Goal: Task Accomplishment & Management: Use online tool/utility

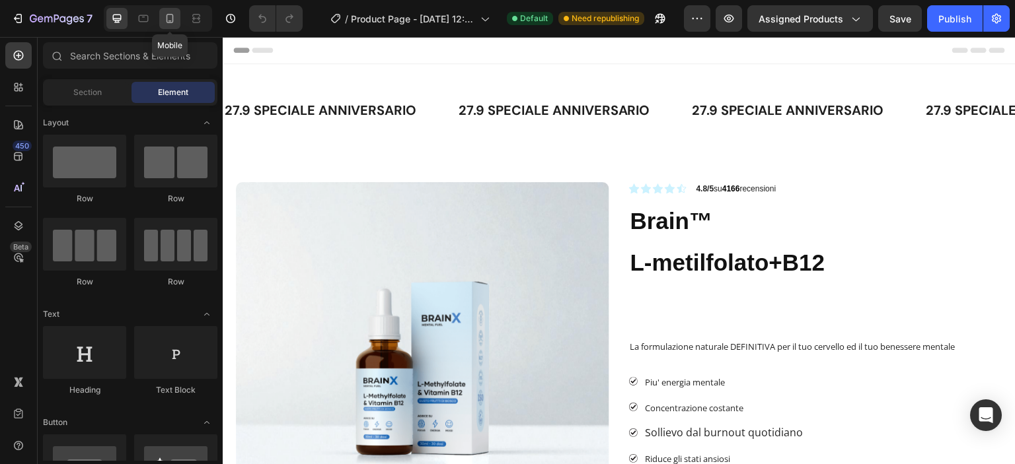
click at [171, 18] on icon at bounding box center [169, 18] width 13 height 13
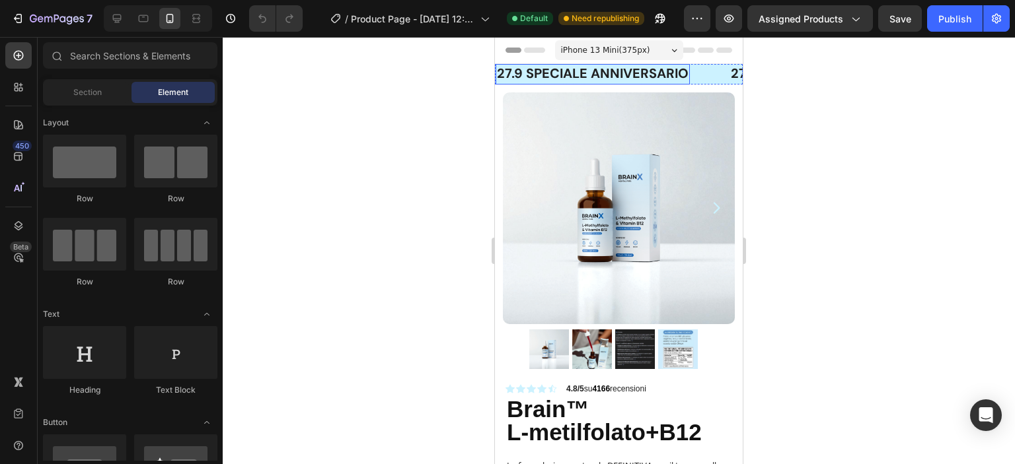
click at [505, 76] on strong "27.9 speciale ANNIVERSARIO" at bounding box center [593, 73] width 192 height 17
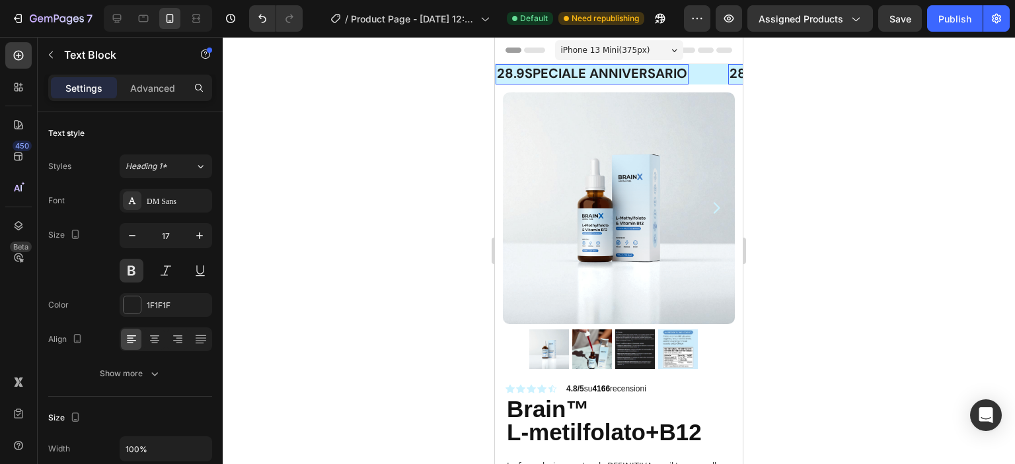
click at [501, 75] on strong "28.9speciale ANNIVERSARIO" at bounding box center [592, 73] width 190 height 17
click at [499, 73] on strong "28.9speciale ANNIVERSARIO" at bounding box center [592, 73] width 190 height 17
click at [597, 73] on strong "[DATE] 28.9speciale ANNIVERSARIO" at bounding box center [615, 73] width 237 height 17
click at [425, 129] on div at bounding box center [619, 250] width 792 height 427
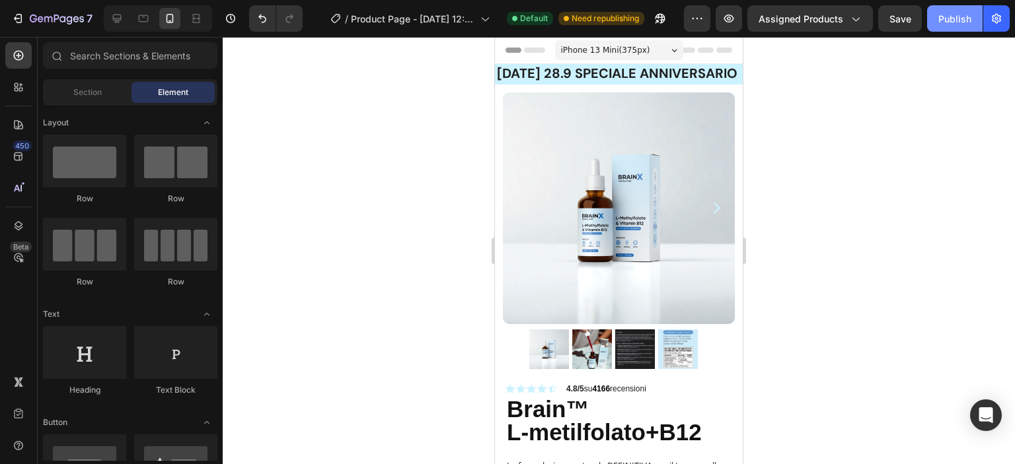
click at [937, 21] on button "Publish" at bounding box center [954, 18] width 55 height 26
click at [592, 71] on strong "[DATE] 28.9 speciale ANNIVERSARIO" at bounding box center [617, 73] width 240 height 17
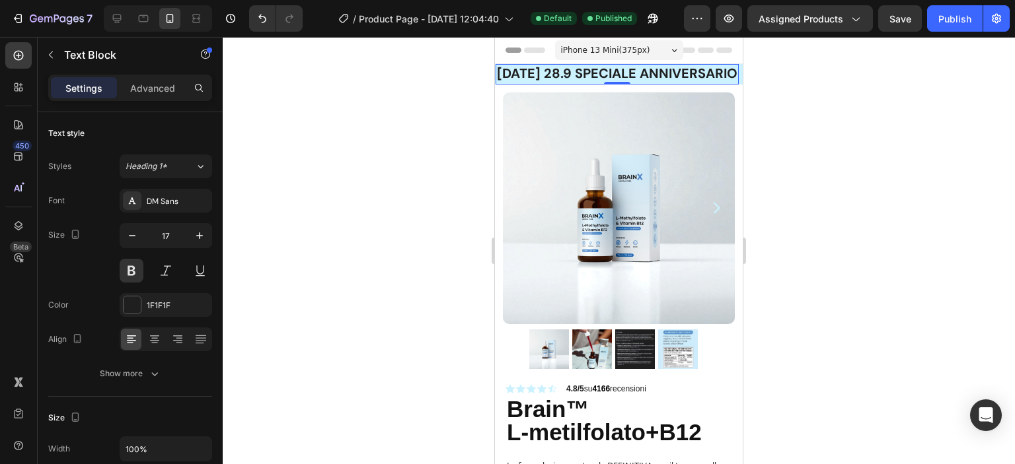
click at [590, 75] on strong "[DATE] 28.9 speciale ANNIVERSARIO" at bounding box center [617, 73] width 240 height 17
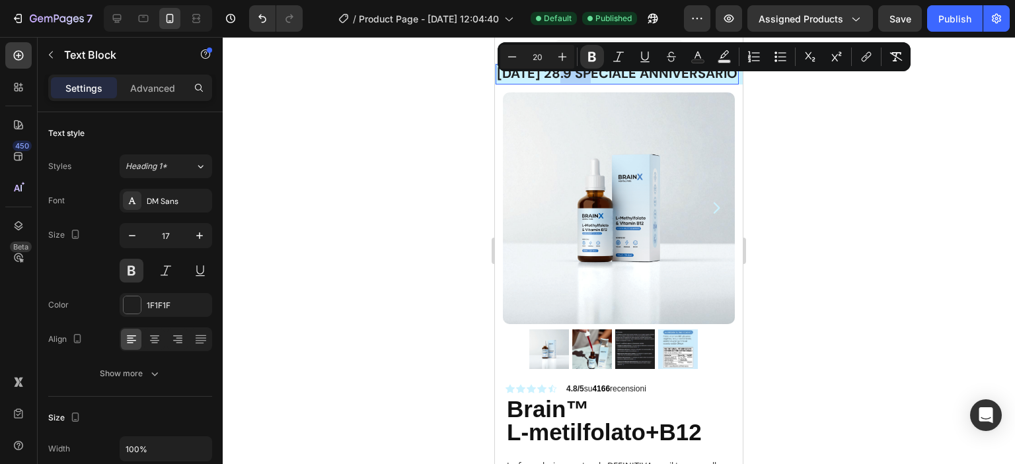
click at [590, 77] on strong "[DATE] 28.9 speciale ANNIVERSARIO" at bounding box center [617, 73] width 240 height 17
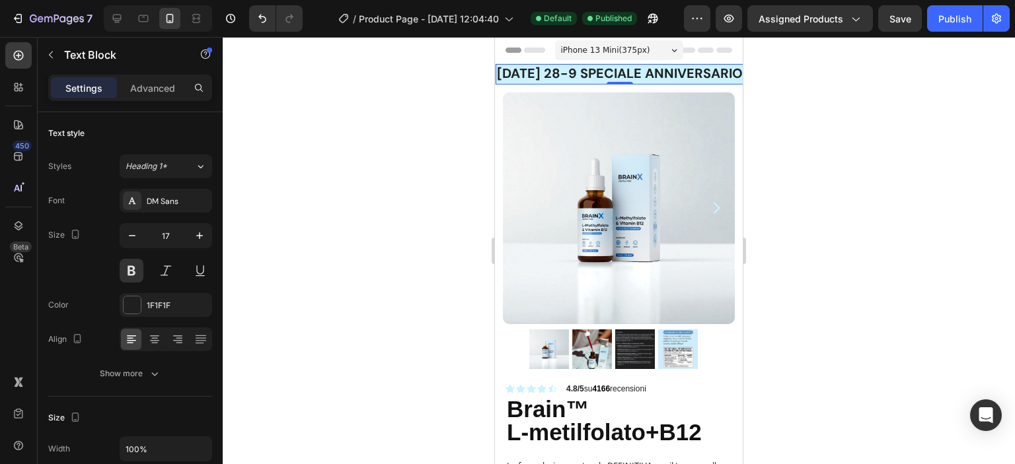
click at [391, 165] on div at bounding box center [619, 250] width 792 height 427
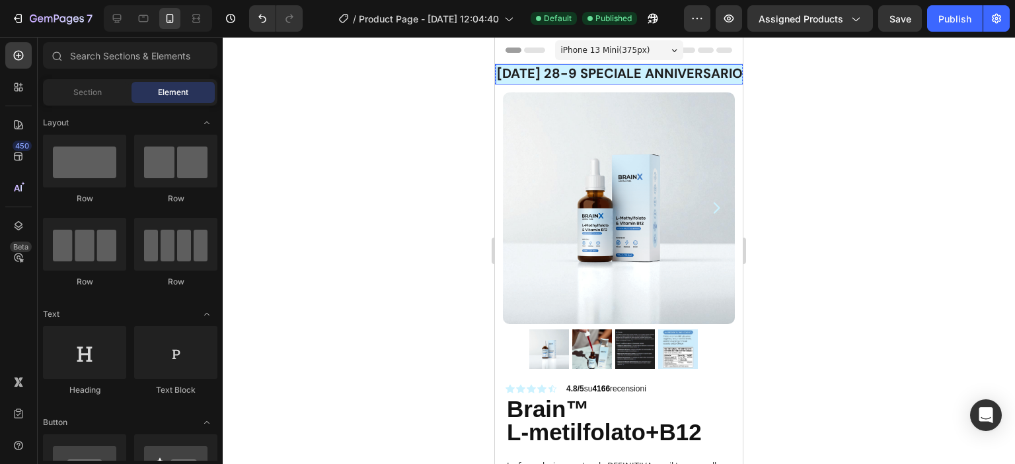
click at [594, 76] on strong "[DATE] 28-9 speciale ANNIVERSARIO" at bounding box center [620, 73] width 246 height 17
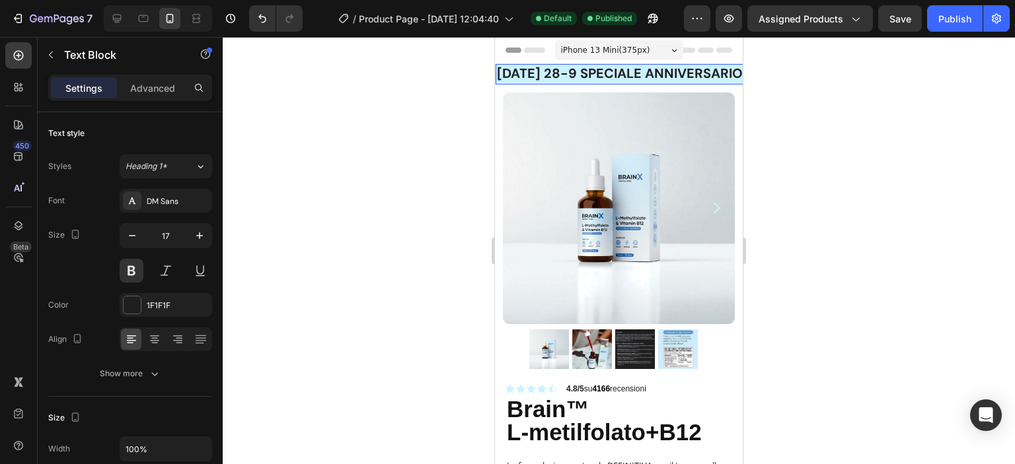
click at [593, 76] on strong "[DATE] 28-9 speciale ANNIVERSARIO" at bounding box center [620, 73] width 246 height 17
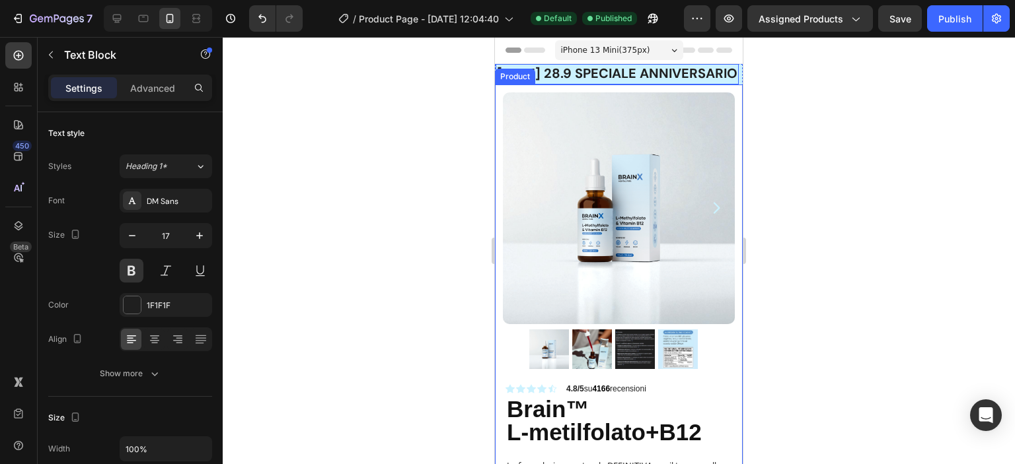
click at [521, 73] on div "Product" at bounding box center [514, 77] width 35 height 12
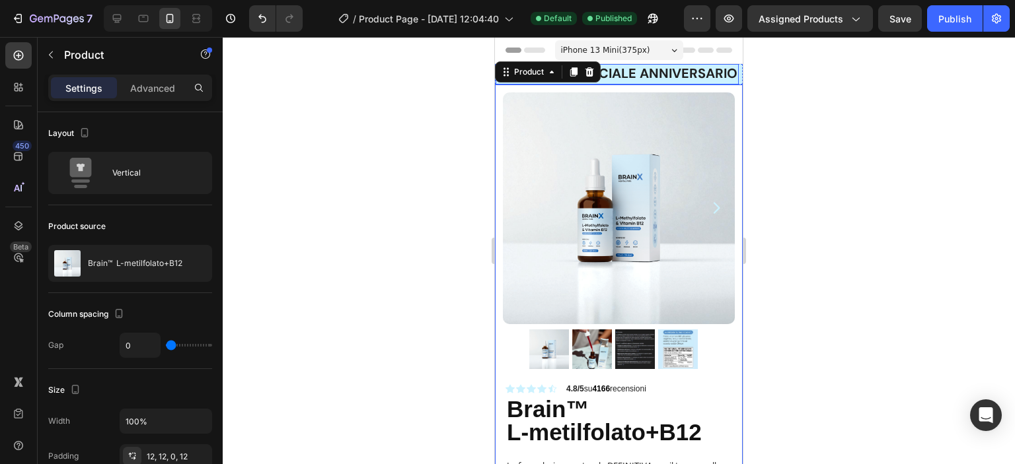
click at [661, 69] on strong "[DATE] 28.9 speciale ANNIVERSARIO" at bounding box center [617, 73] width 240 height 17
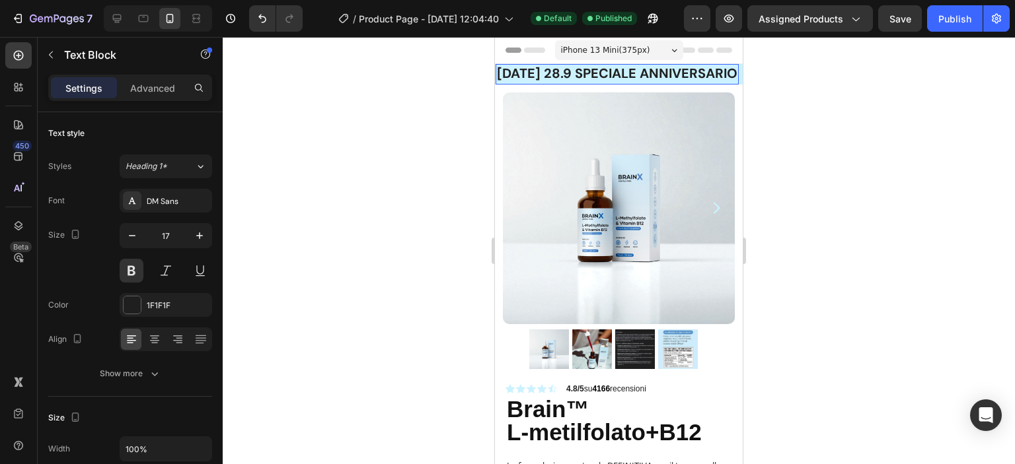
click at [661, 69] on strong "[DATE] 28.9 speciale ANNIVERSARIO" at bounding box center [617, 73] width 240 height 17
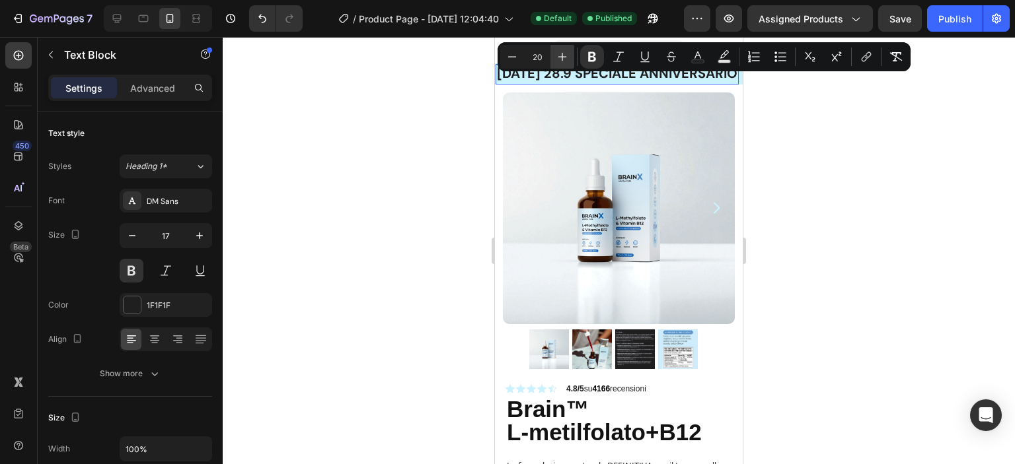
click at [558, 54] on icon "Editor contextual toolbar" at bounding box center [561, 56] width 13 height 13
type input "22"
click at [438, 133] on div at bounding box center [619, 250] width 792 height 427
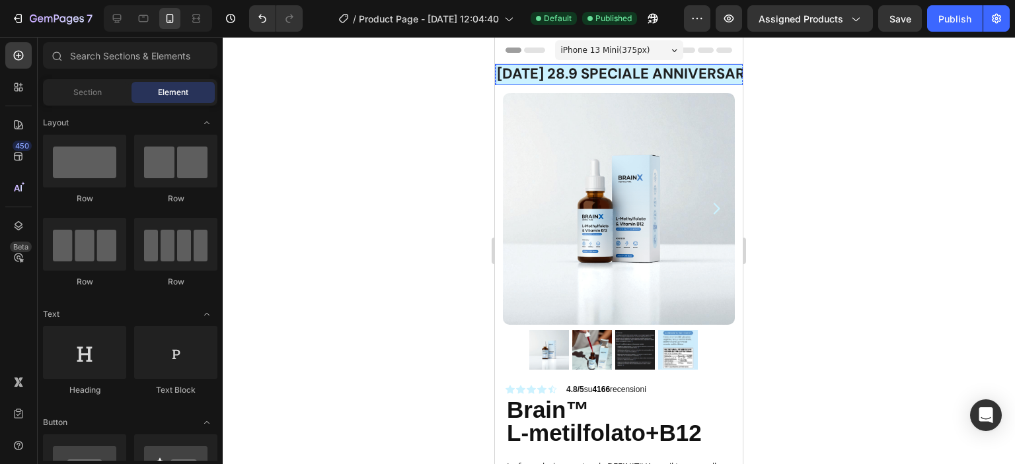
click at [633, 81] on strong "[DATE] 28.9 speciale ANNIVERSARIO" at bounding box center [628, 73] width 263 height 19
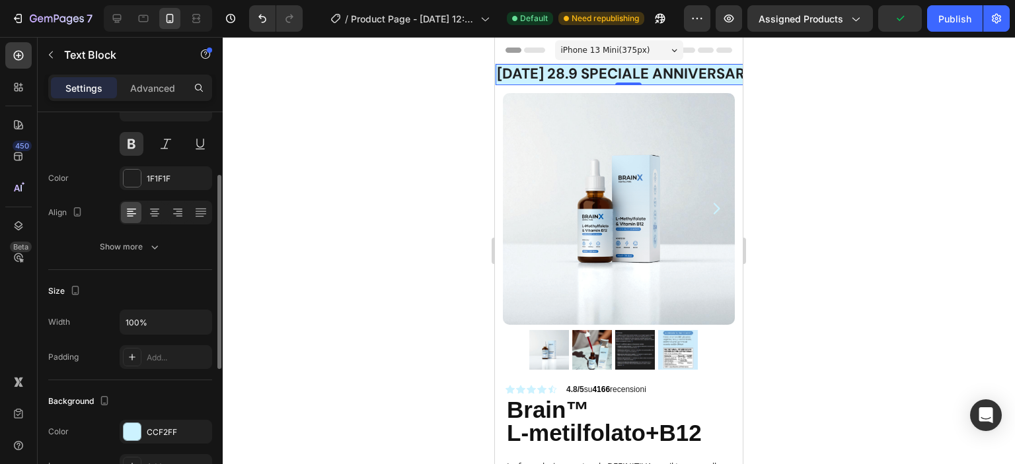
scroll to position [61, 0]
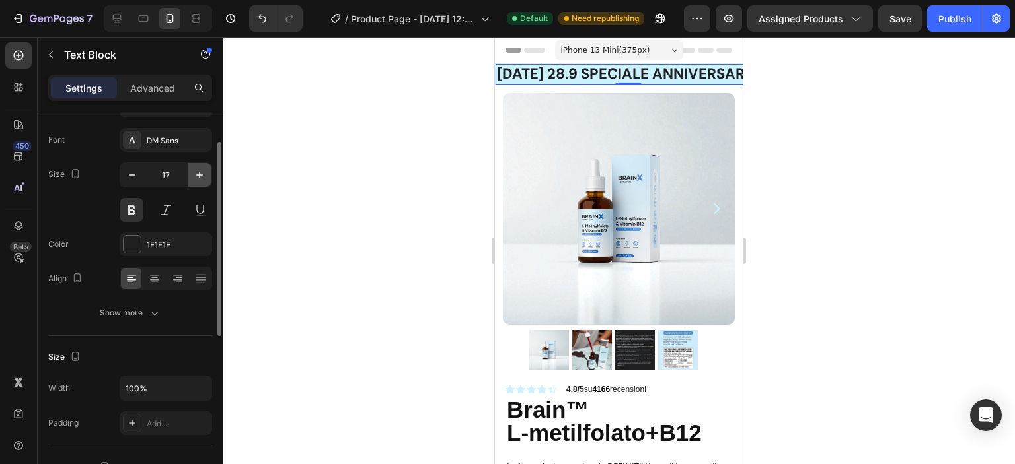
click at [195, 172] on icon "button" at bounding box center [199, 174] width 13 height 13
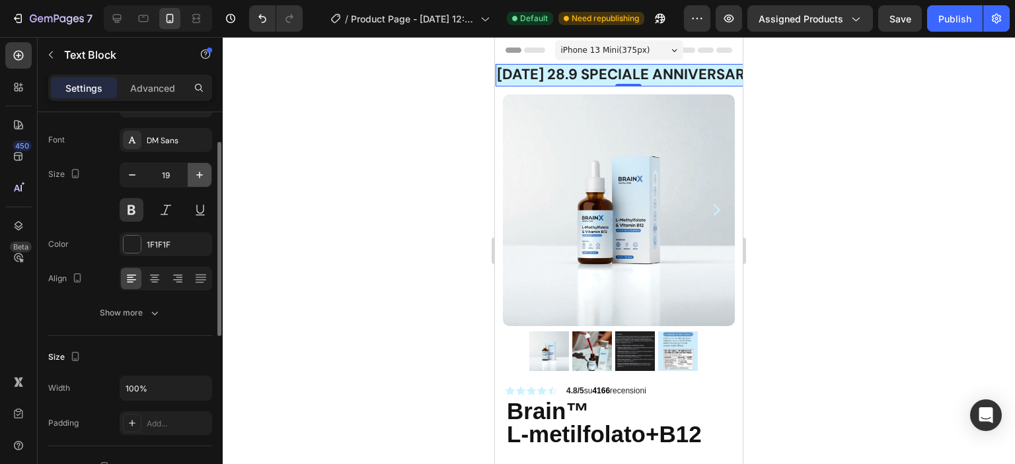
click at [196, 172] on icon "button" at bounding box center [199, 174] width 13 height 13
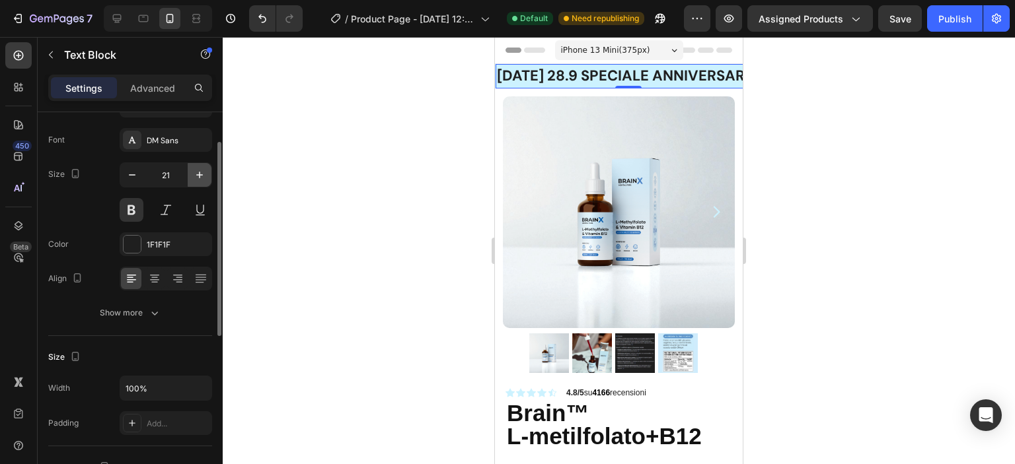
click at [196, 172] on icon "button" at bounding box center [199, 174] width 13 height 13
click at [197, 174] on icon "button" at bounding box center [199, 175] width 7 height 7
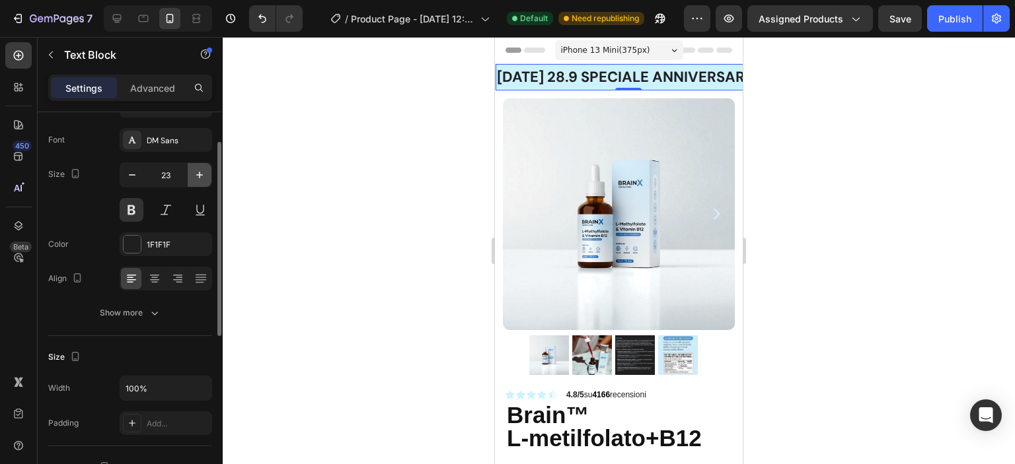
click at [197, 174] on icon "button" at bounding box center [199, 175] width 7 height 7
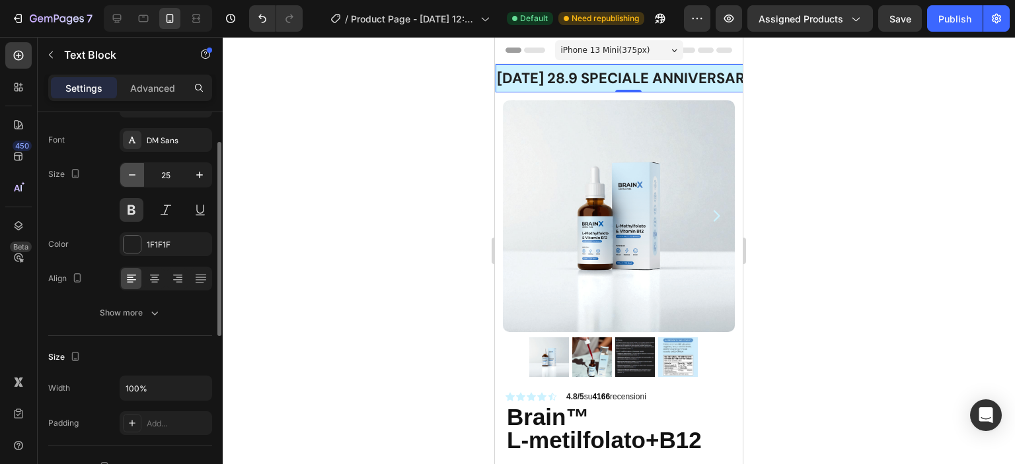
click at [143, 178] on button "button" at bounding box center [132, 175] width 24 height 24
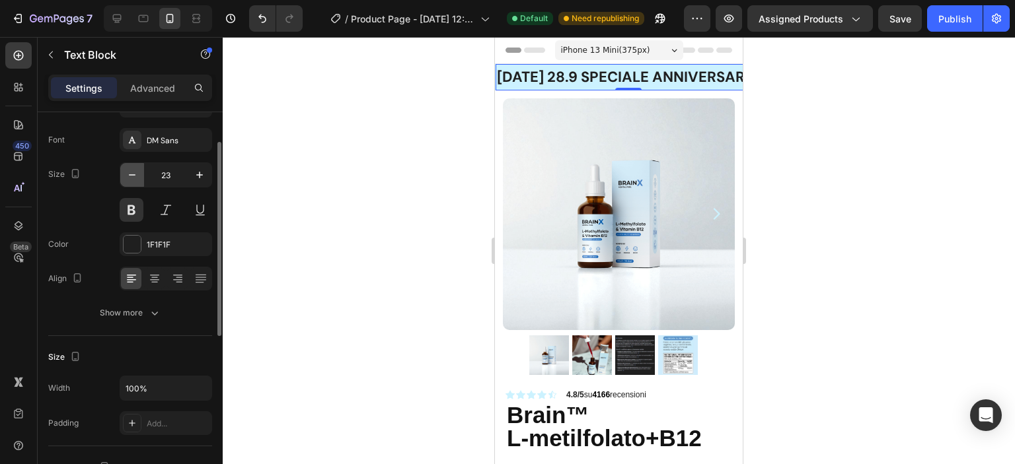
type input "22"
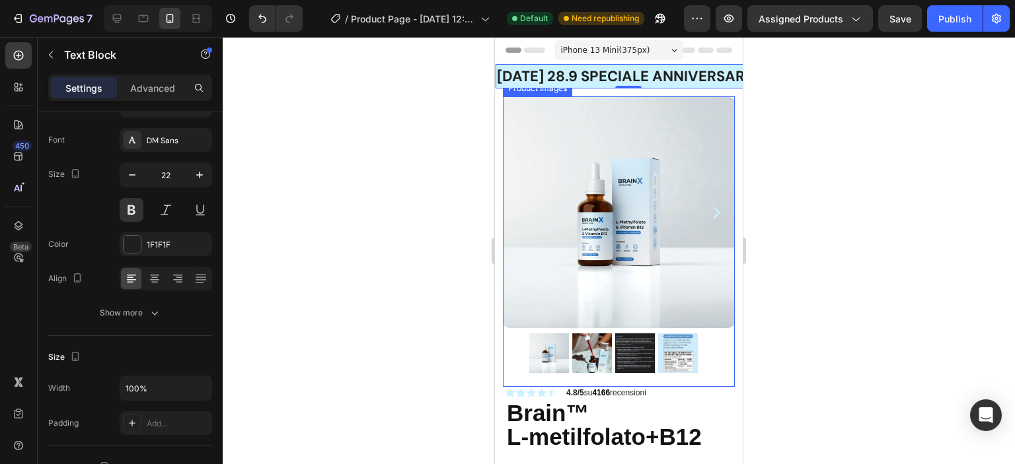
click at [707, 250] on img at bounding box center [619, 212] width 232 height 232
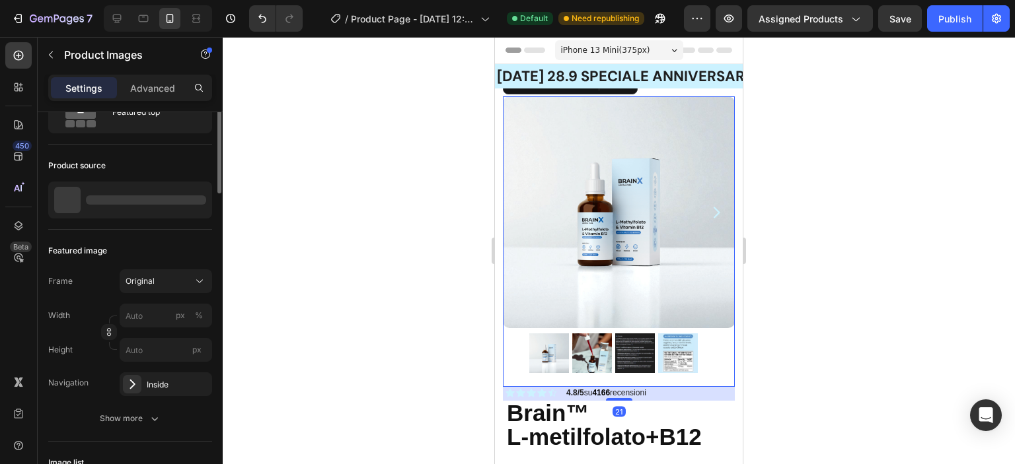
click at [841, 264] on div at bounding box center [619, 250] width 792 height 427
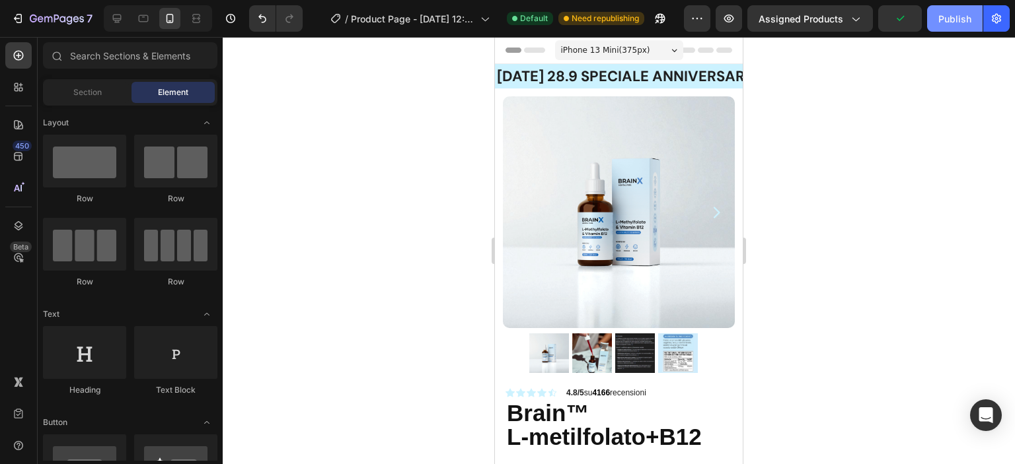
click at [962, 21] on div "Publish" at bounding box center [954, 19] width 33 height 14
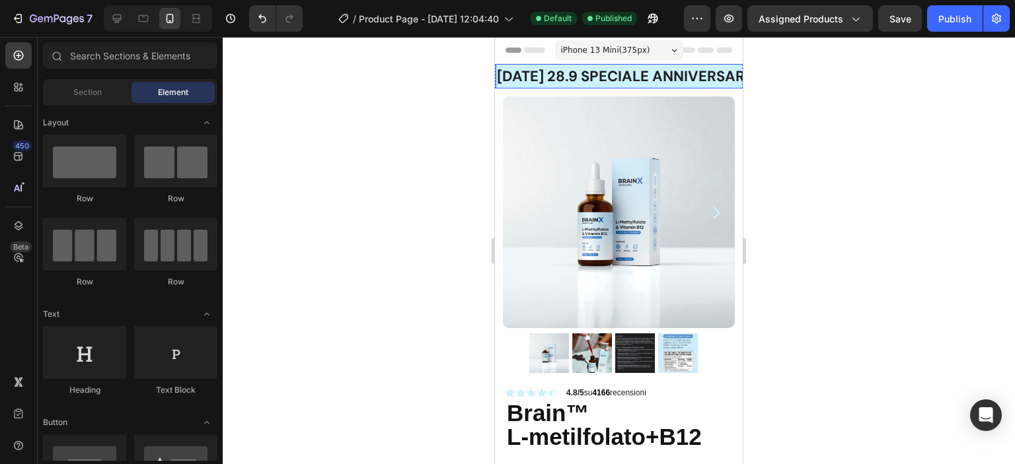
click at [563, 79] on strong "[DATE] 28.9 speciale ANNIVERSARIO" at bounding box center [628, 76] width 263 height 19
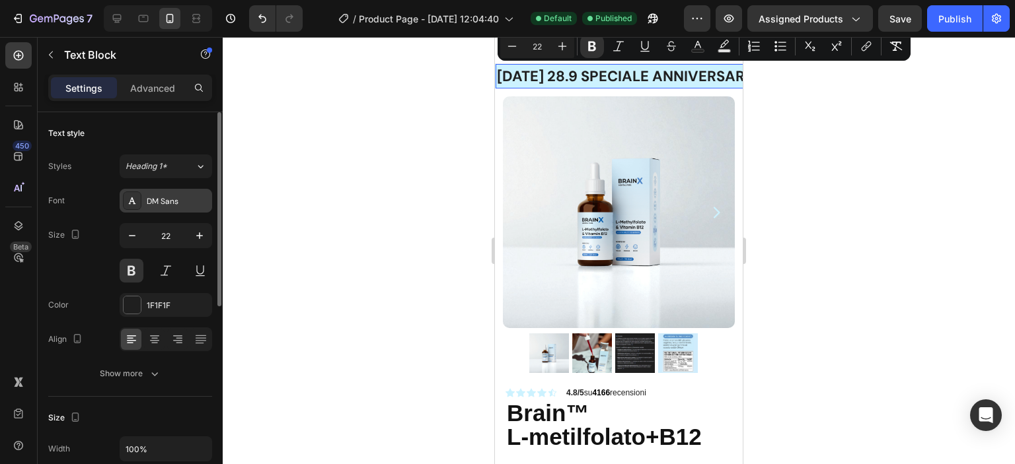
click at [169, 200] on div "DM Sans" at bounding box center [178, 202] width 62 height 12
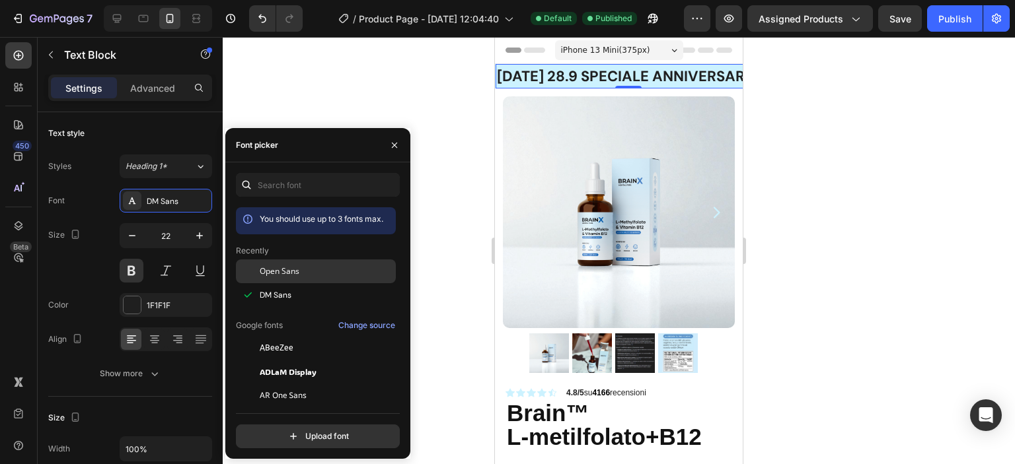
click at [299, 274] on span "Open Sans" at bounding box center [280, 272] width 40 height 12
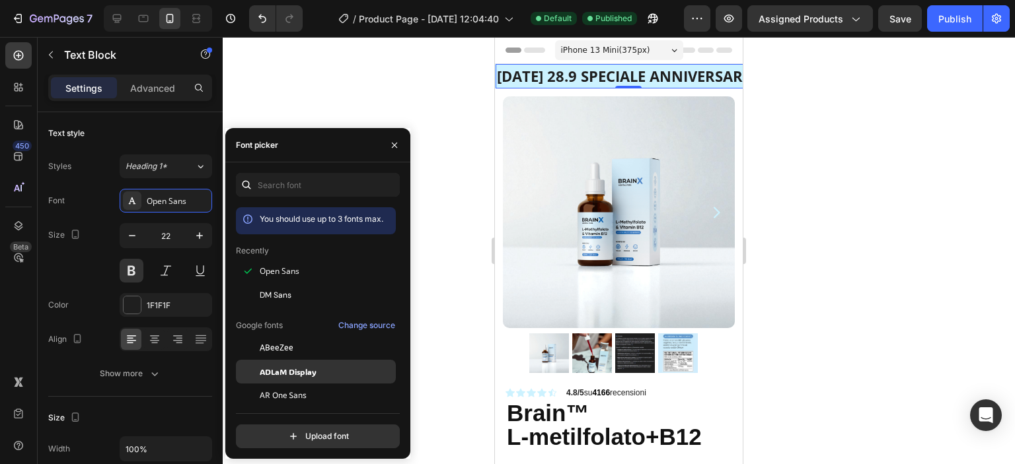
click at [310, 367] on span "ADLaM Display" at bounding box center [288, 372] width 57 height 12
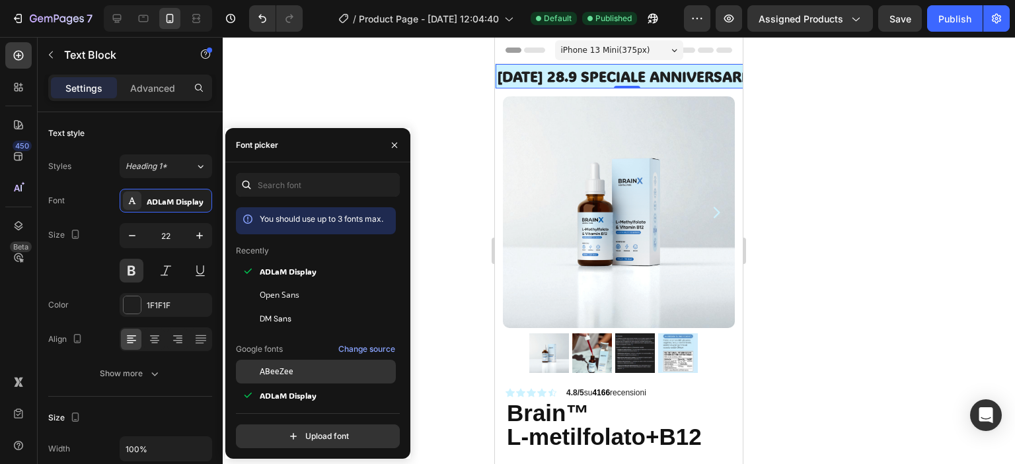
click at [301, 369] on div "ABeeZee" at bounding box center [326, 372] width 133 height 12
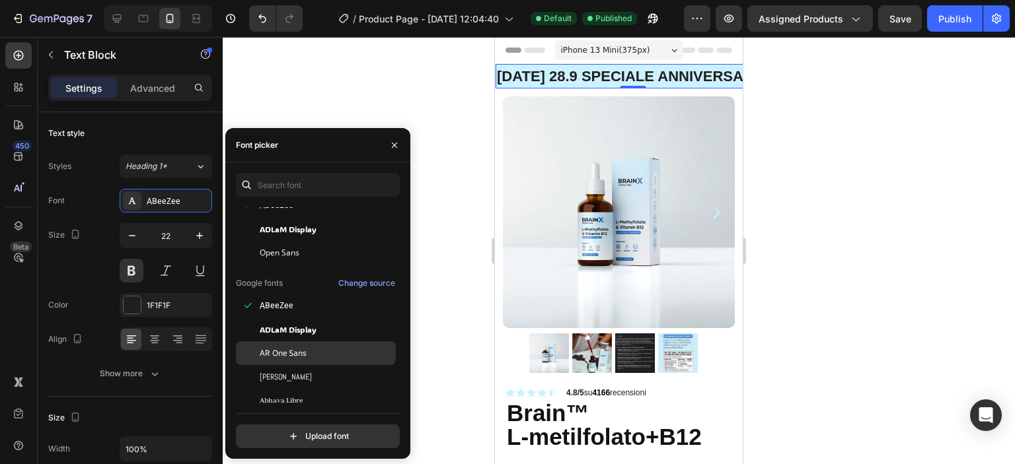
click at [303, 343] on div "AR One Sans" at bounding box center [316, 353] width 160 height 24
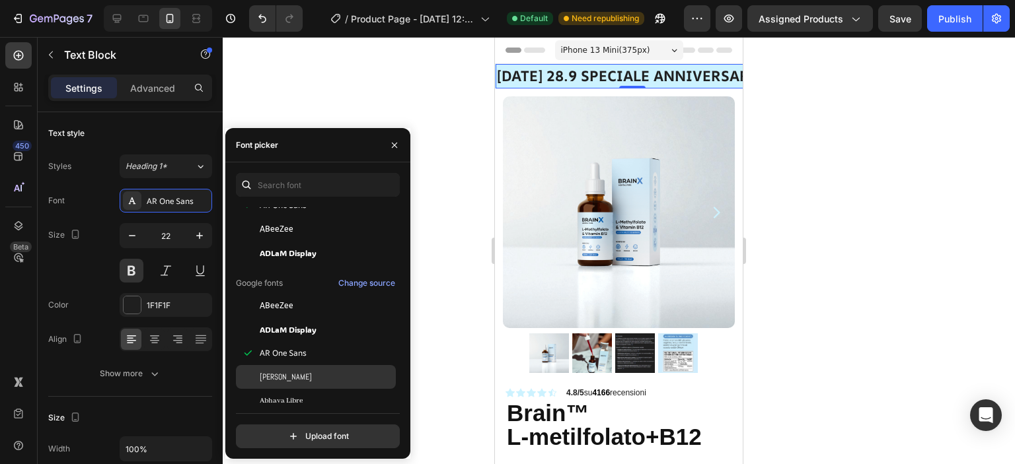
click at [306, 373] on div "[PERSON_NAME]" at bounding box center [326, 377] width 133 height 12
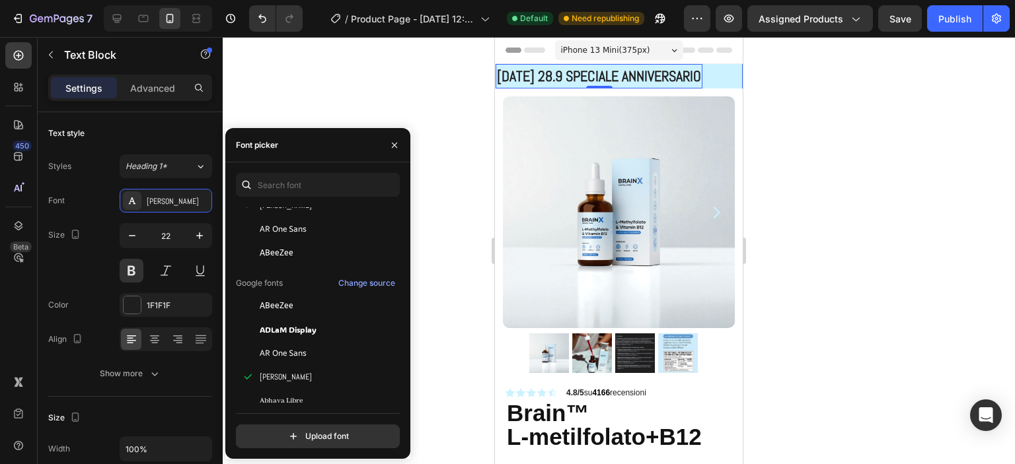
scroll to position [132, 0]
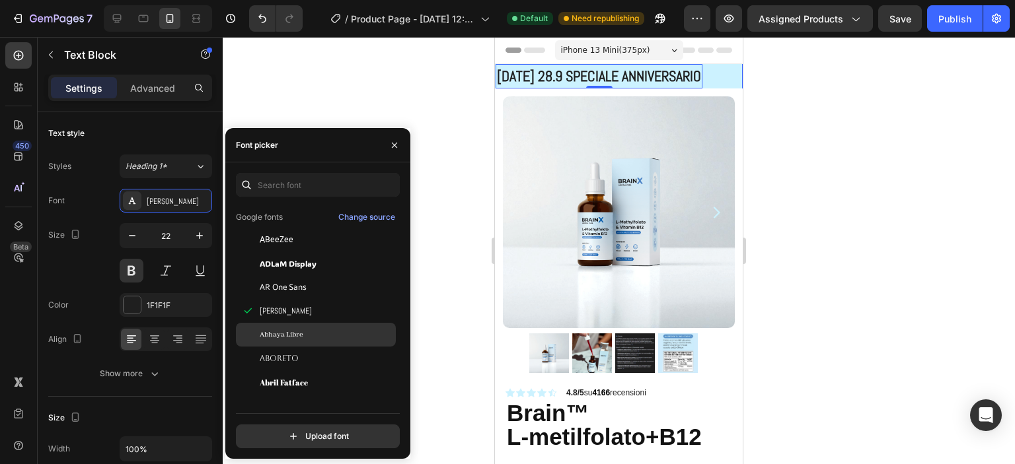
click at [306, 342] on div "Abhaya Libre" at bounding box center [316, 335] width 160 height 24
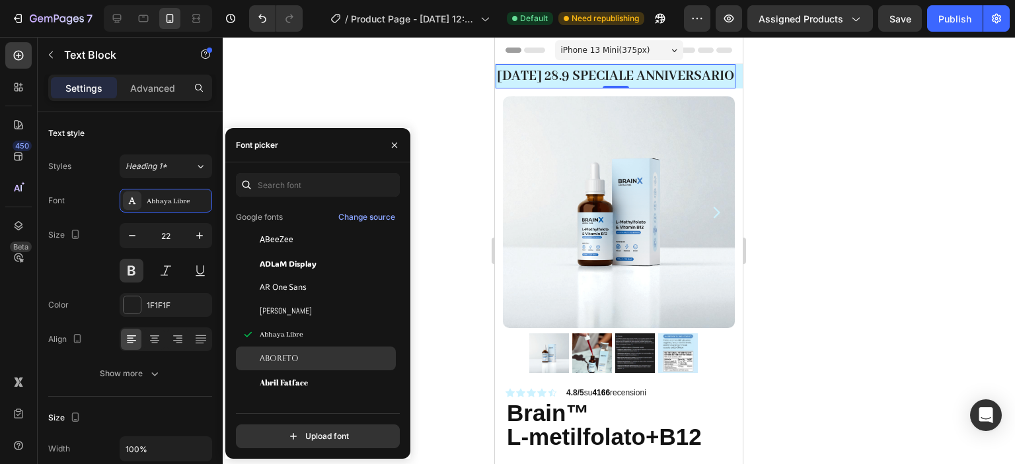
click at [304, 363] on div "Aboreto" at bounding box center [326, 359] width 133 height 12
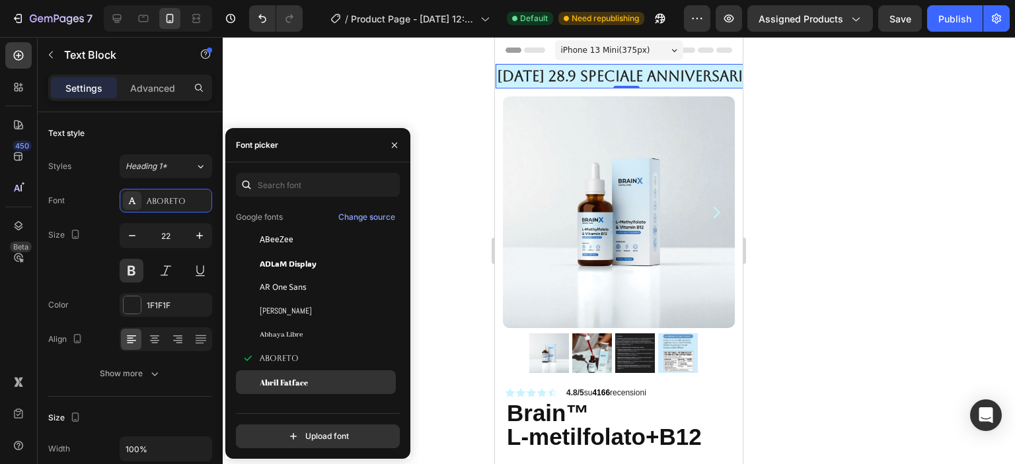
click at [301, 380] on span "Abril Fatface" at bounding box center [284, 382] width 48 height 12
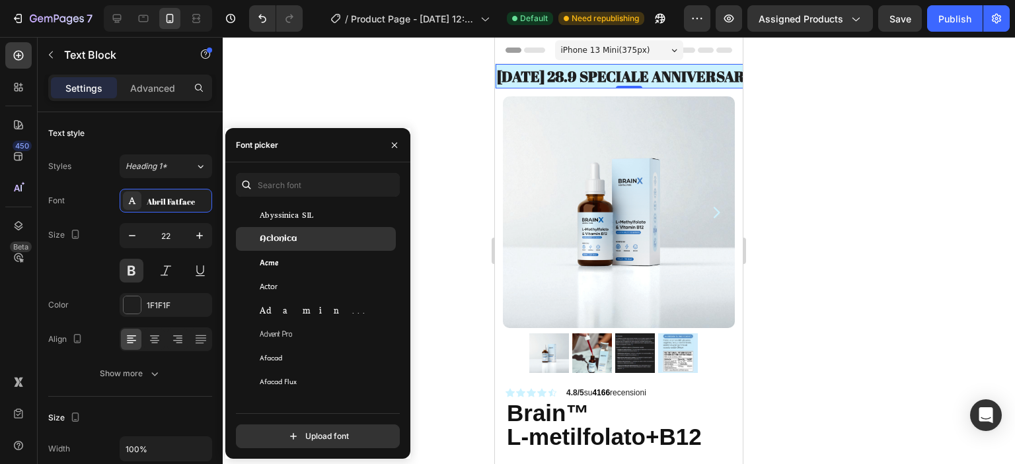
scroll to position [330, 0]
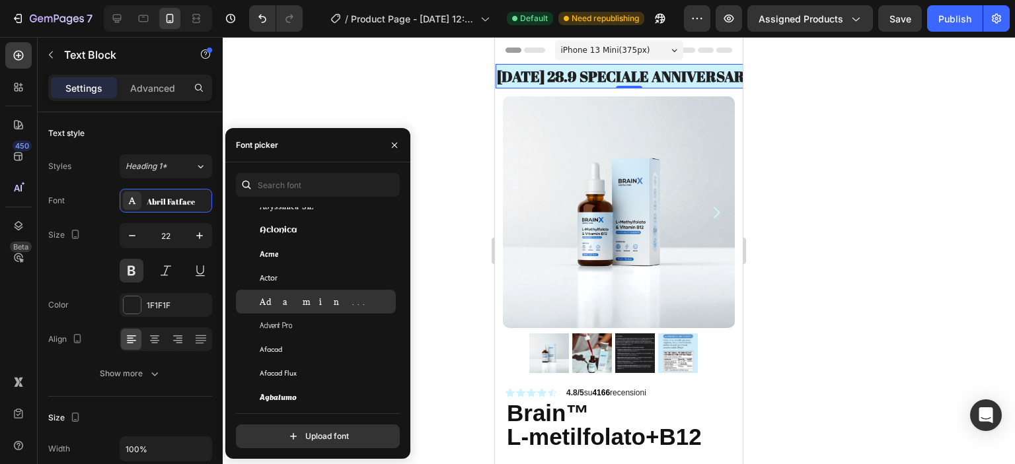
click at [298, 304] on div "Adamina" at bounding box center [326, 302] width 133 height 12
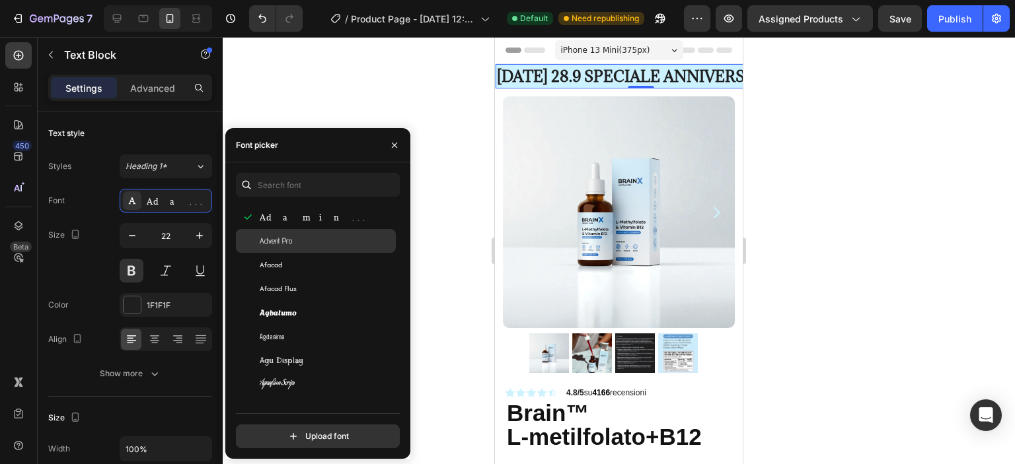
scroll to position [462, 0]
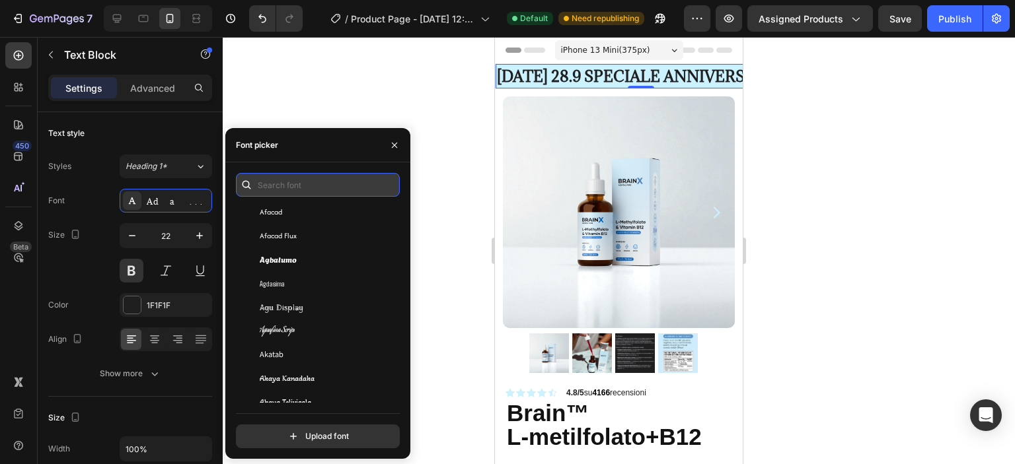
click at [288, 180] on input "text" at bounding box center [318, 185] width 164 height 24
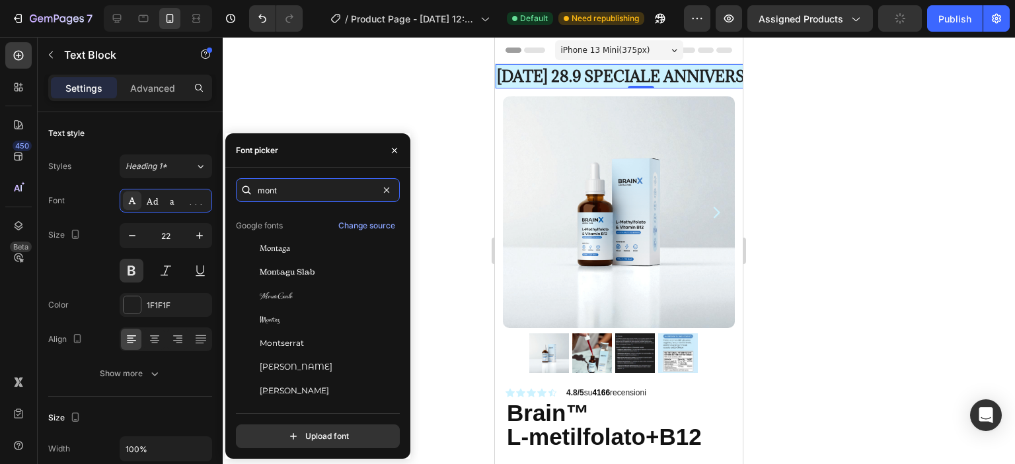
scroll to position [0, 0]
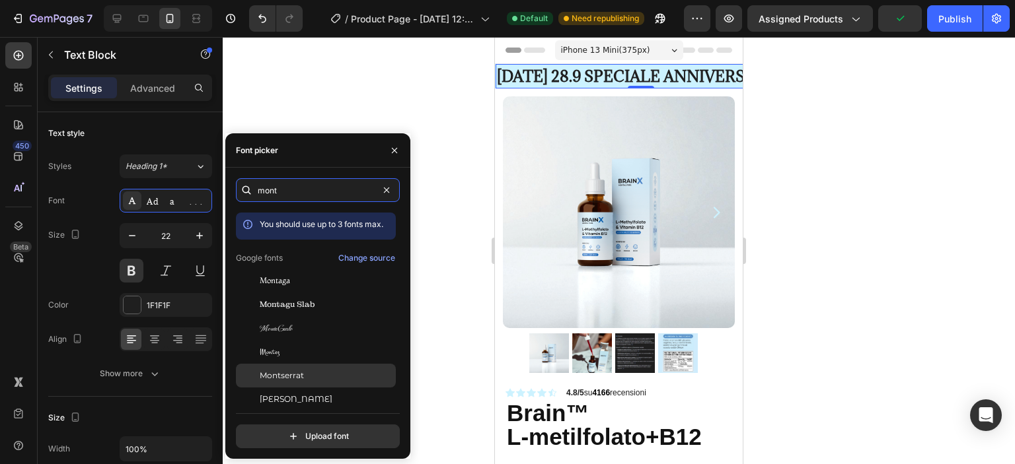
type input "mont"
click at [304, 375] on div "Montserrat" at bounding box center [326, 376] width 133 height 12
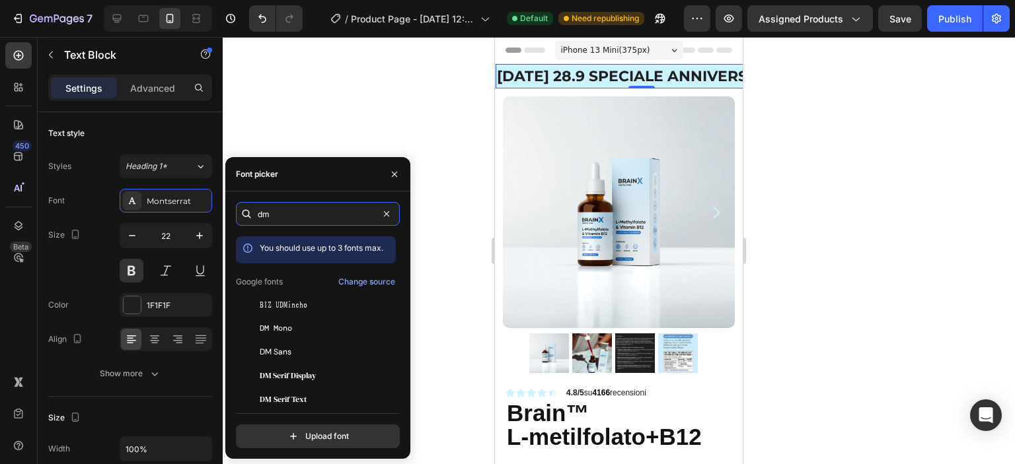
type input "dm"
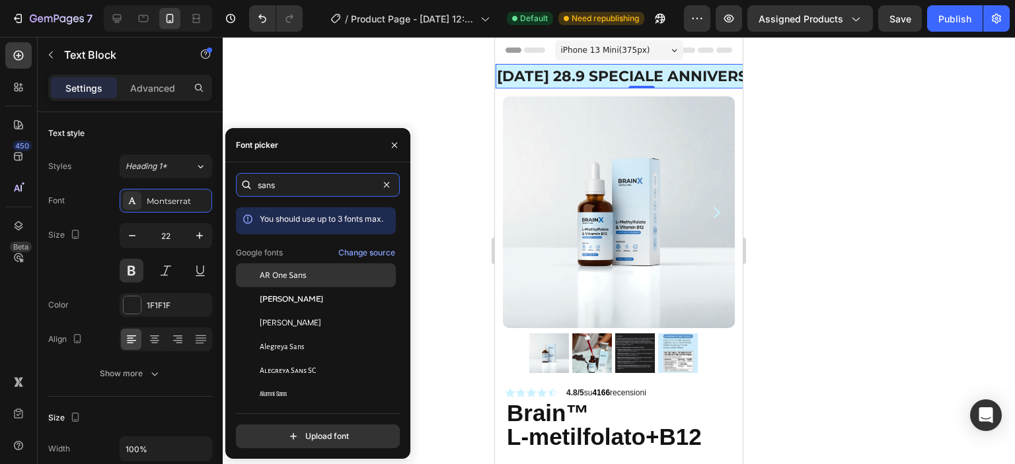
type input "sans"
click at [320, 273] on div "AR One Sans" at bounding box center [326, 275] width 133 height 12
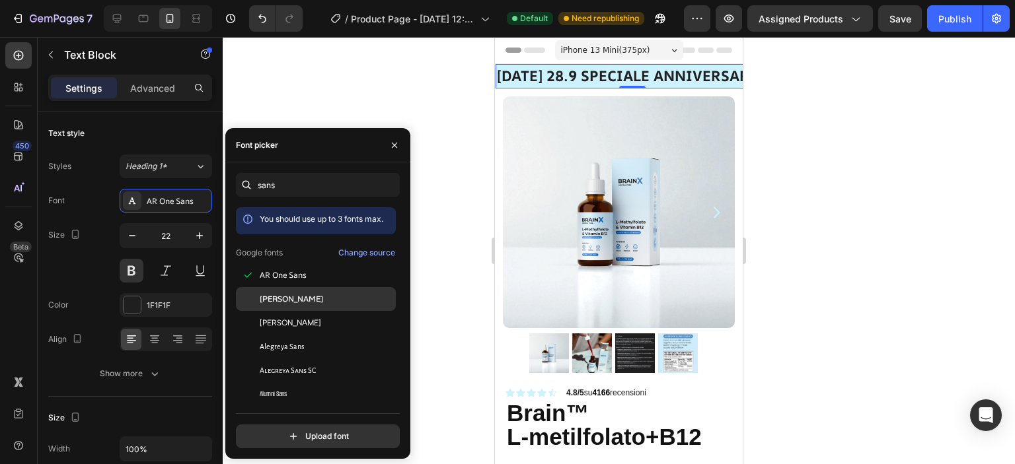
click at [304, 299] on div "[PERSON_NAME]" at bounding box center [326, 299] width 133 height 12
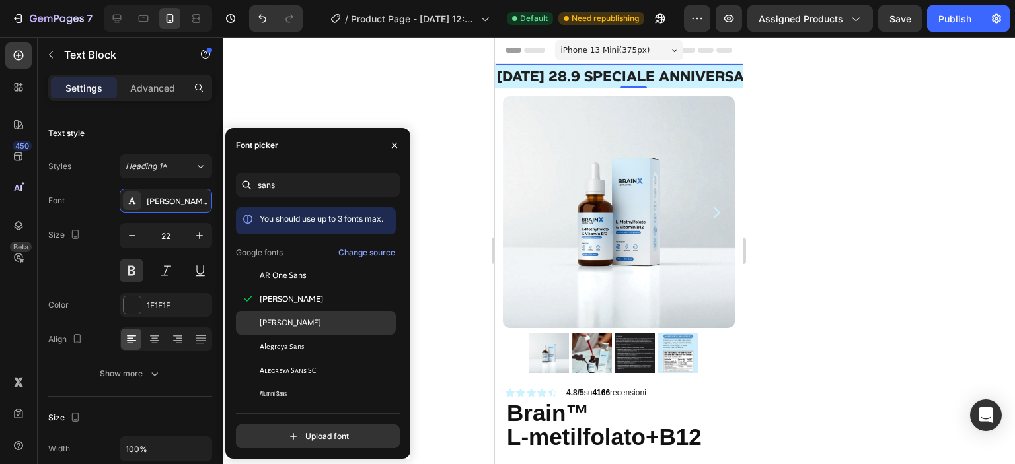
click at [300, 320] on span "[PERSON_NAME]" at bounding box center [290, 323] width 61 height 12
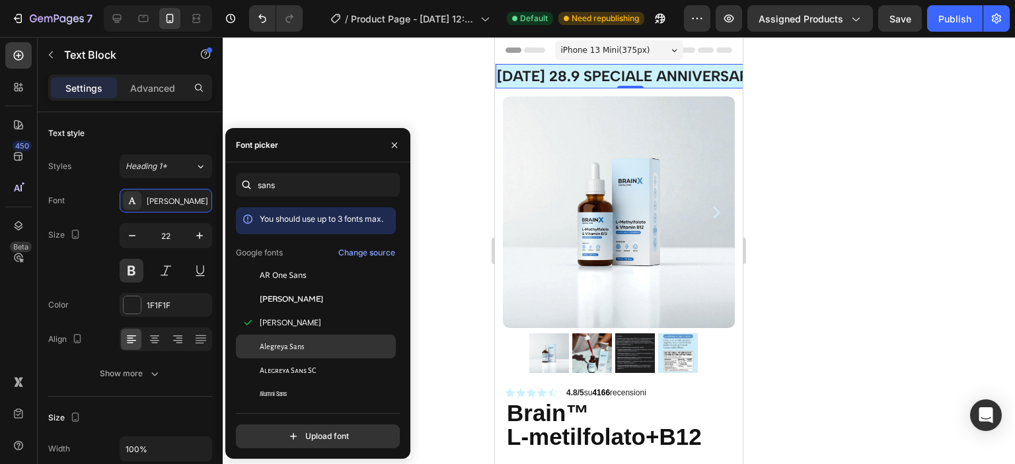
click at [299, 344] on span "Alegreya Sans" at bounding box center [282, 347] width 44 height 12
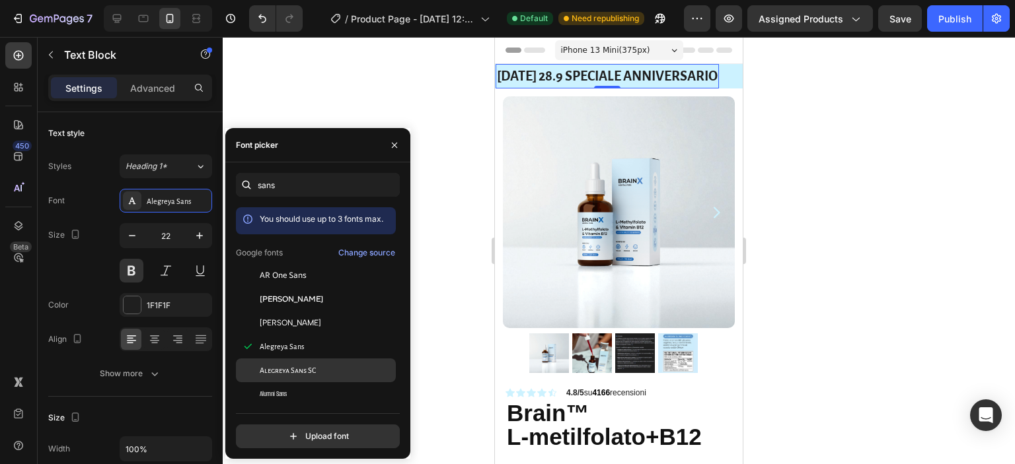
click at [296, 361] on div "Alegreya Sans SC" at bounding box center [316, 371] width 160 height 24
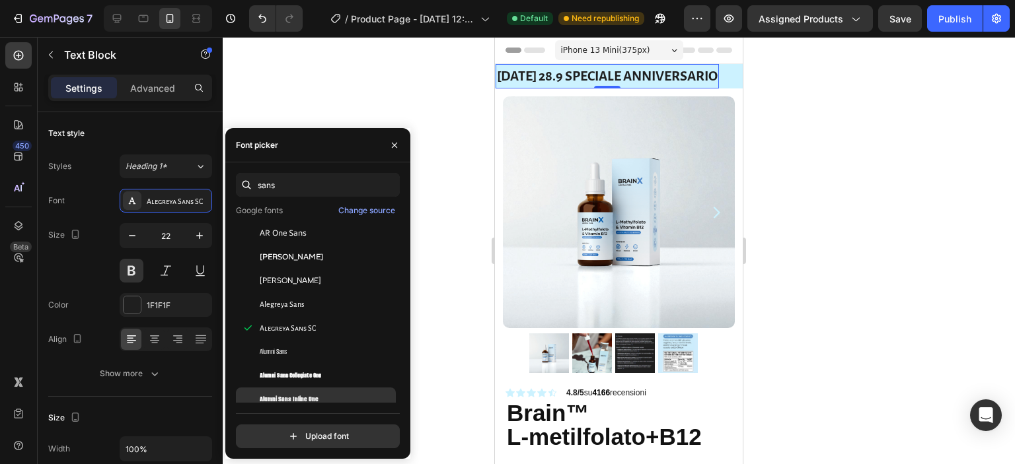
scroll to position [66, 0]
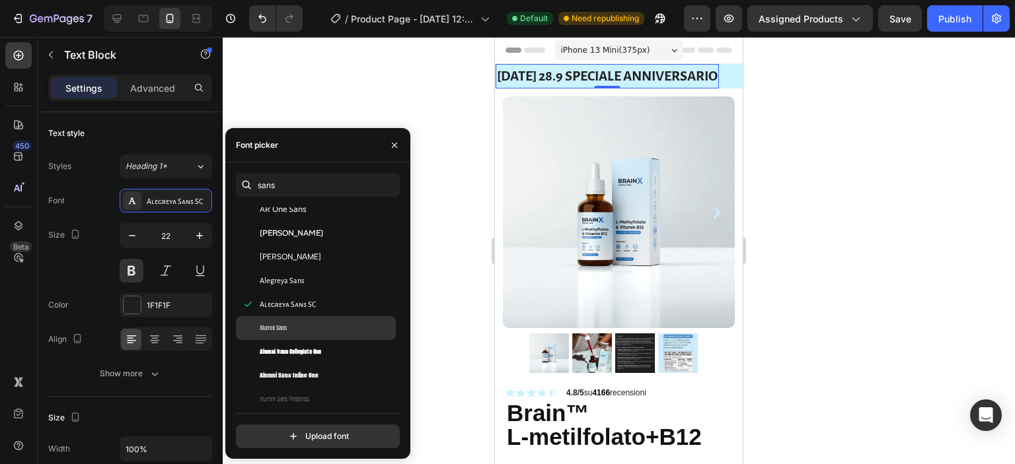
click at [317, 332] on div "Alumni Sans" at bounding box center [326, 328] width 133 height 12
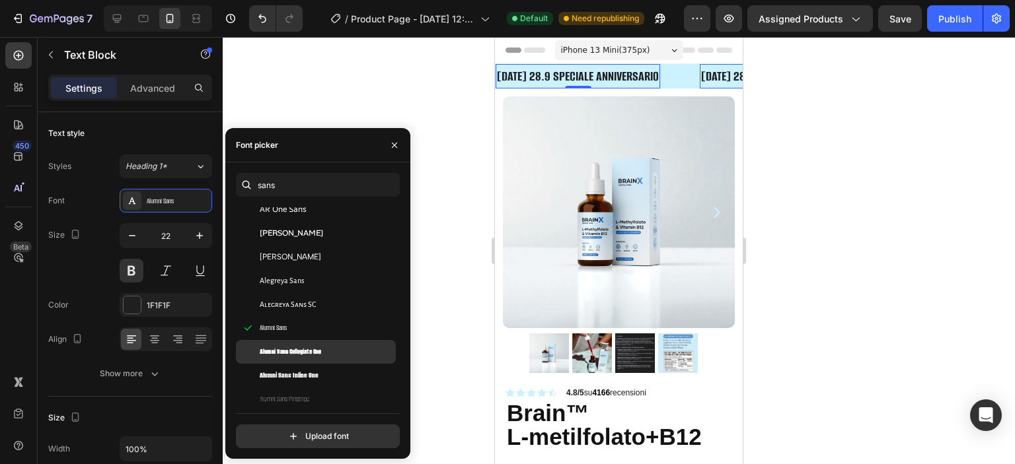
click at [317, 348] on span "Alumni Sans Collegiate One" at bounding box center [290, 352] width 61 height 12
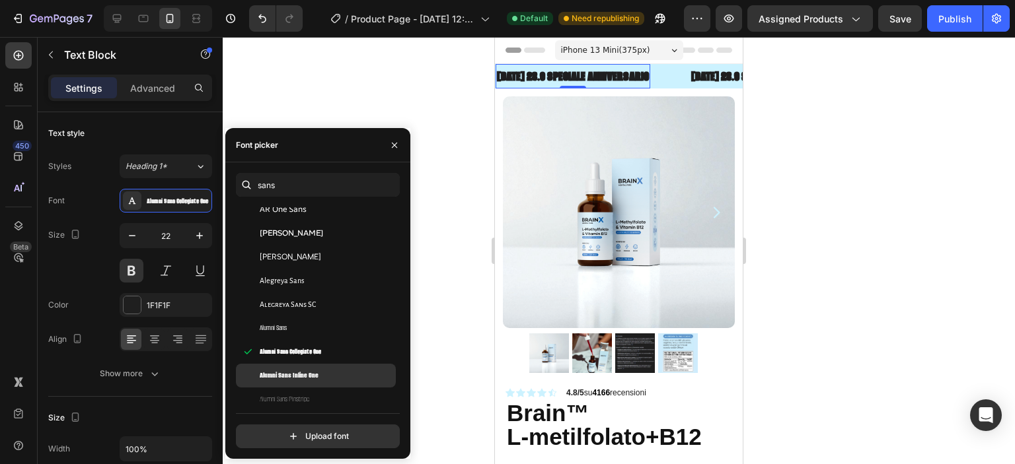
click at [312, 366] on div "Alumni Sans Inline One" at bounding box center [316, 376] width 160 height 24
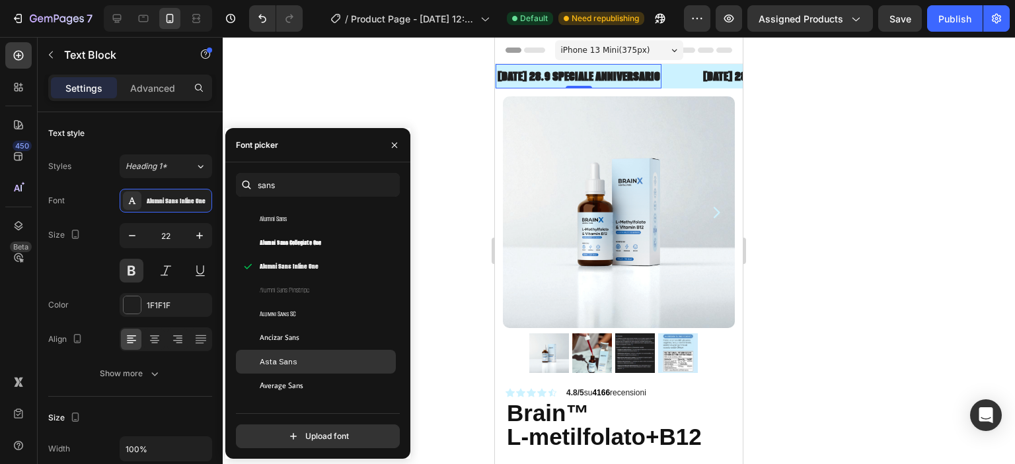
scroll to position [198, 0]
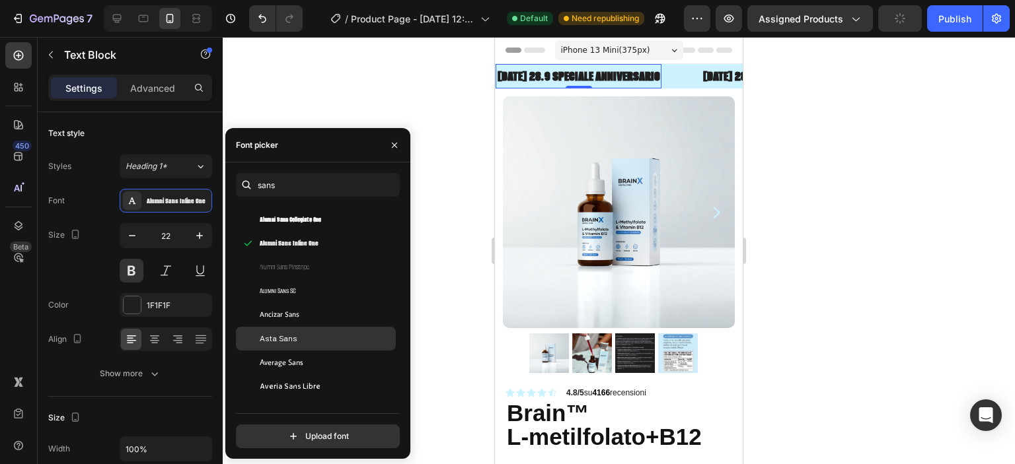
click at [305, 342] on div "Asta Sans" at bounding box center [326, 339] width 133 height 12
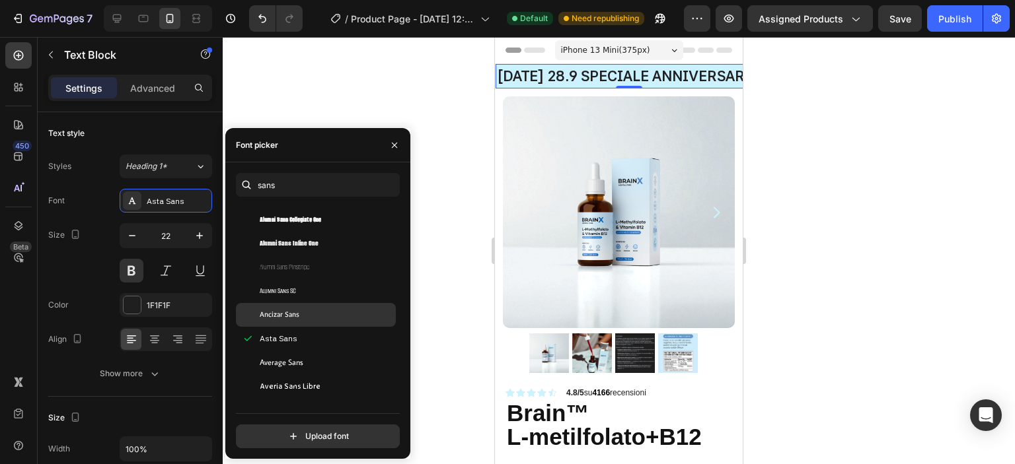
click at [308, 309] on div "Ancizar Sans" at bounding box center [326, 315] width 133 height 12
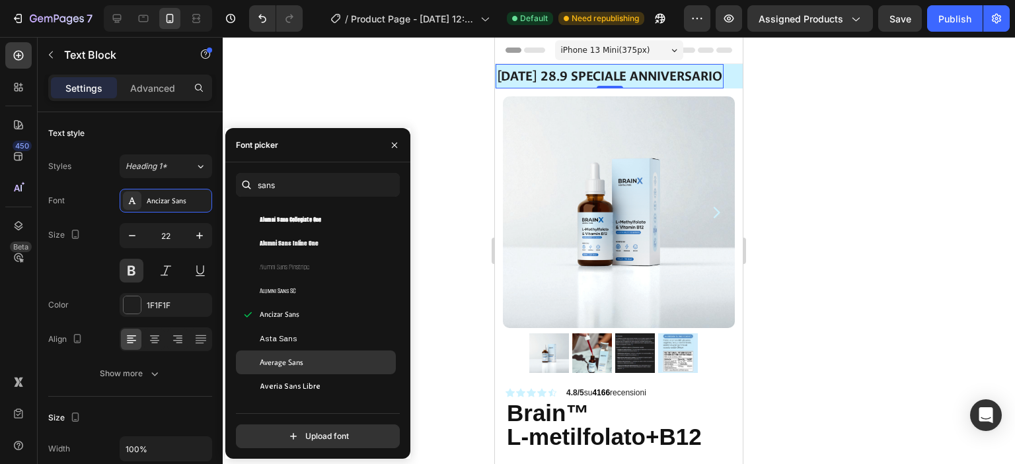
click at [308, 360] on div "Average Sans" at bounding box center [326, 363] width 133 height 12
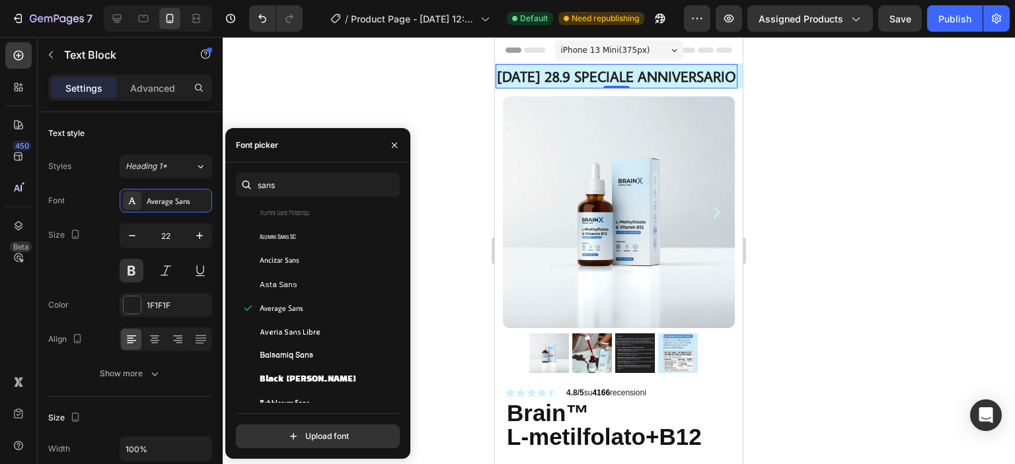
scroll to position [330, 0]
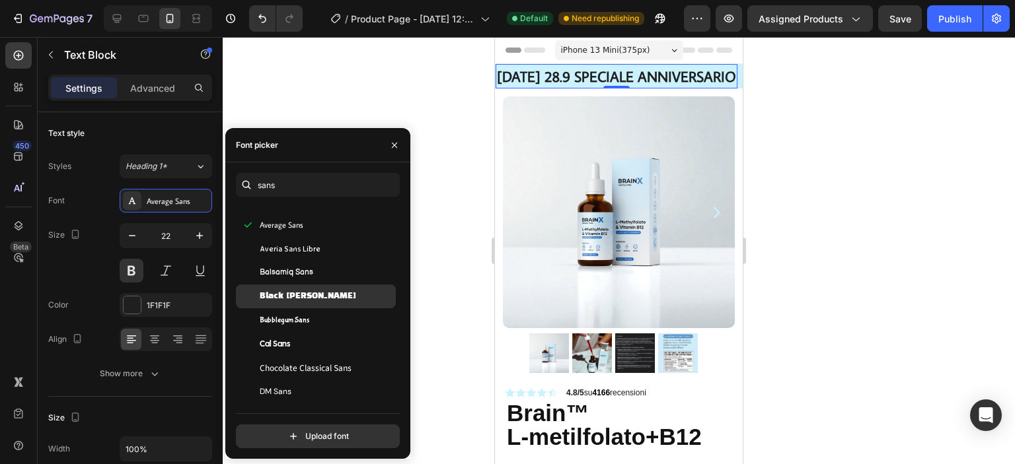
click at [310, 298] on span "Black [PERSON_NAME]" at bounding box center [308, 297] width 96 height 12
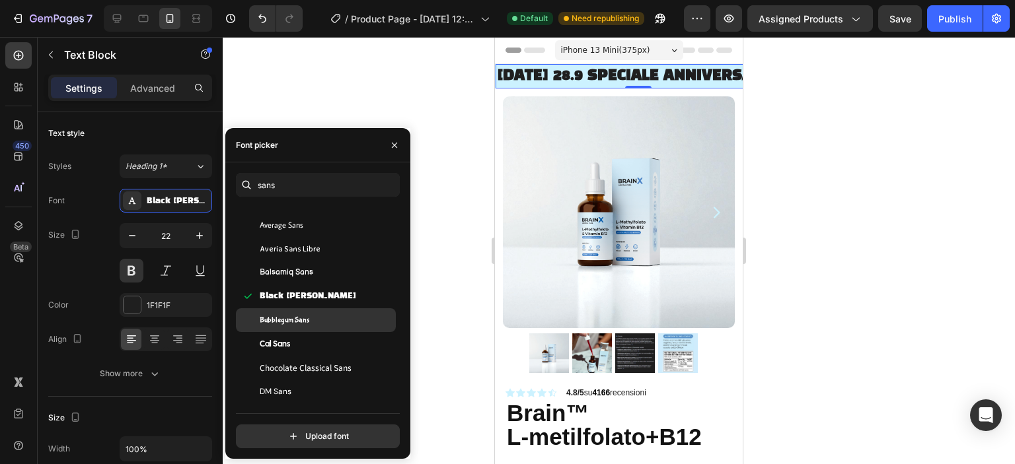
click at [312, 330] on div "Bubblegum Sans" at bounding box center [316, 320] width 160 height 24
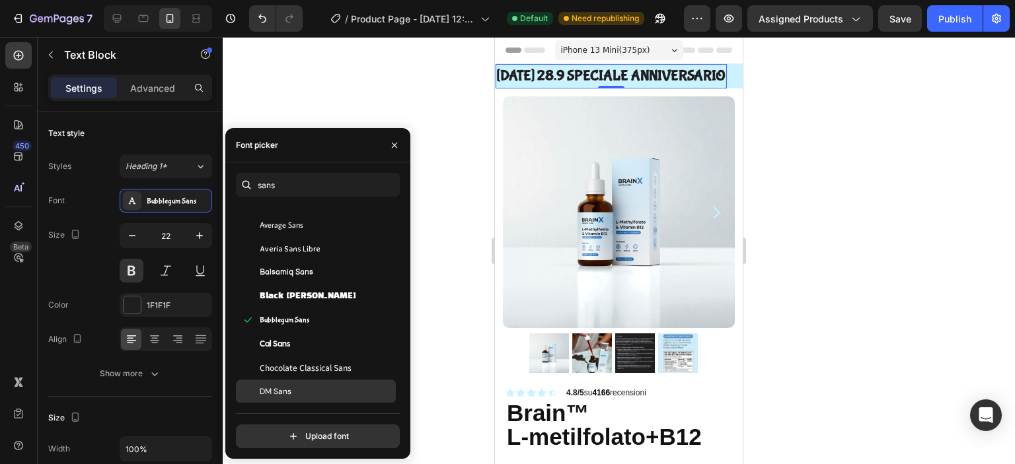
click at [316, 353] on div "Cal Sans" at bounding box center [316, 344] width 160 height 24
click at [317, 386] on div "DM Sans" at bounding box center [326, 392] width 133 height 12
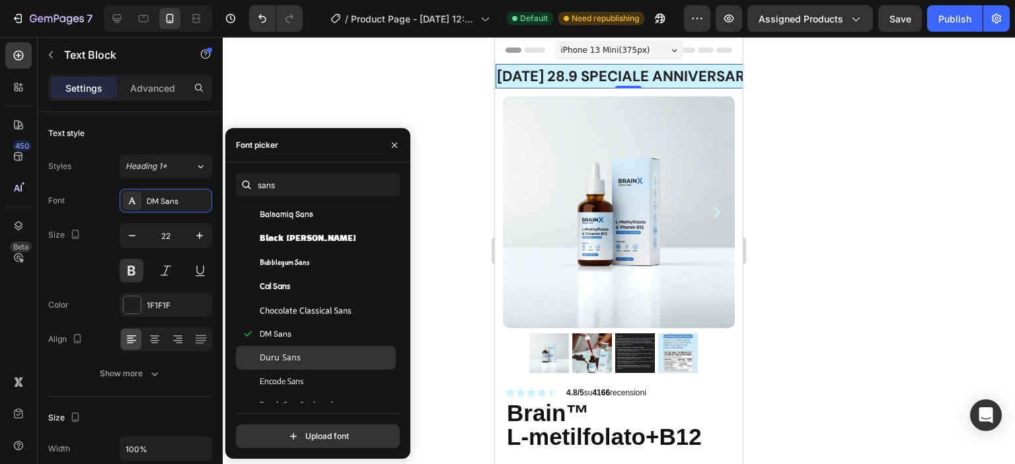
scroll to position [396, 0]
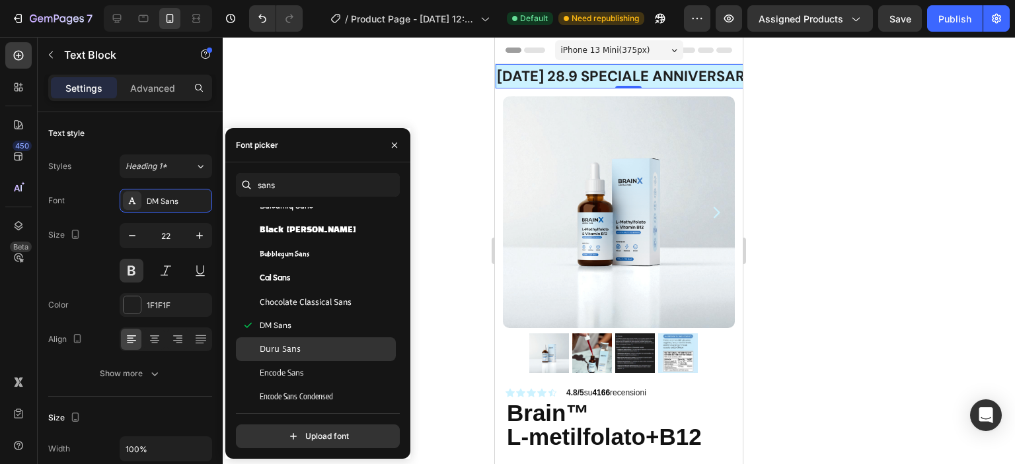
click at [310, 351] on div "Duru Sans" at bounding box center [326, 349] width 133 height 12
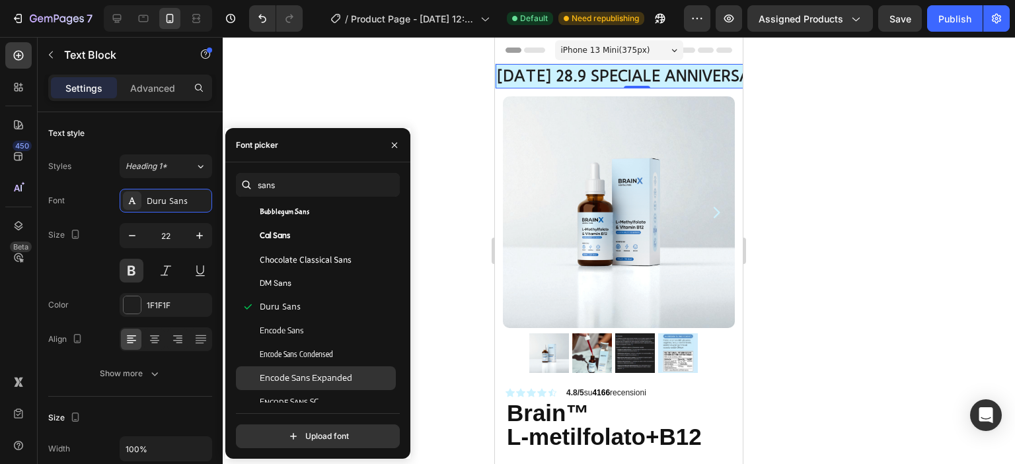
click at [312, 367] on div "Encode Sans Expanded" at bounding box center [316, 379] width 160 height 24
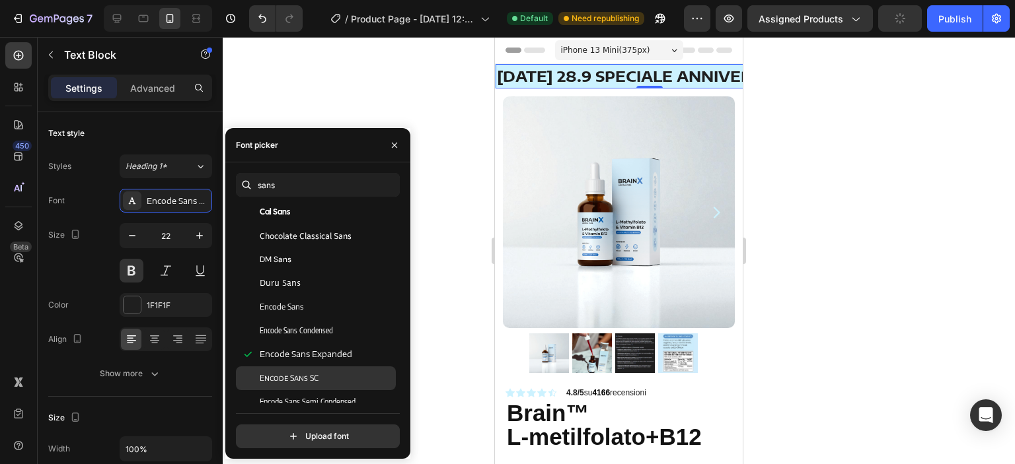
click at [308, 374] on span "Encode Sans SC" at bounding box center [289, 379] width 59 height 12
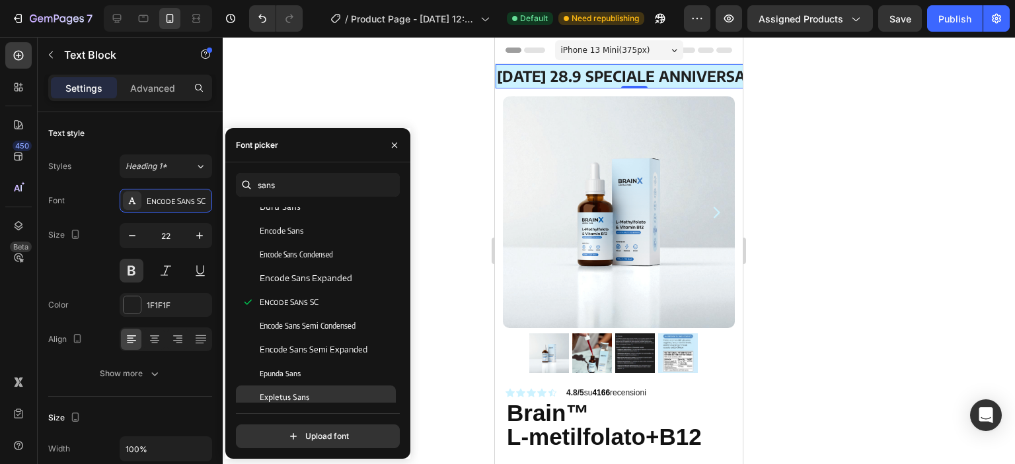
scroll to position [594, 0]
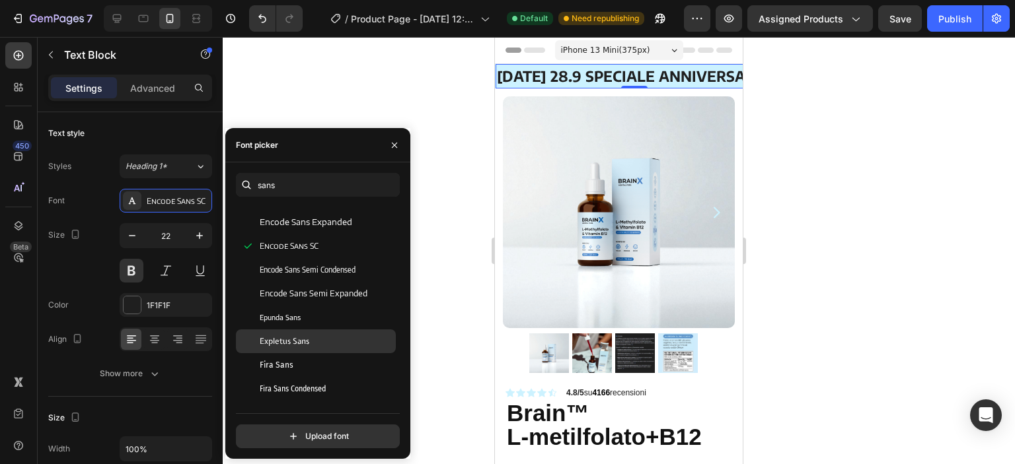
click at [304, 339] on span "Expletus Sans" at bounding box center [285, 342] width 50 height 12
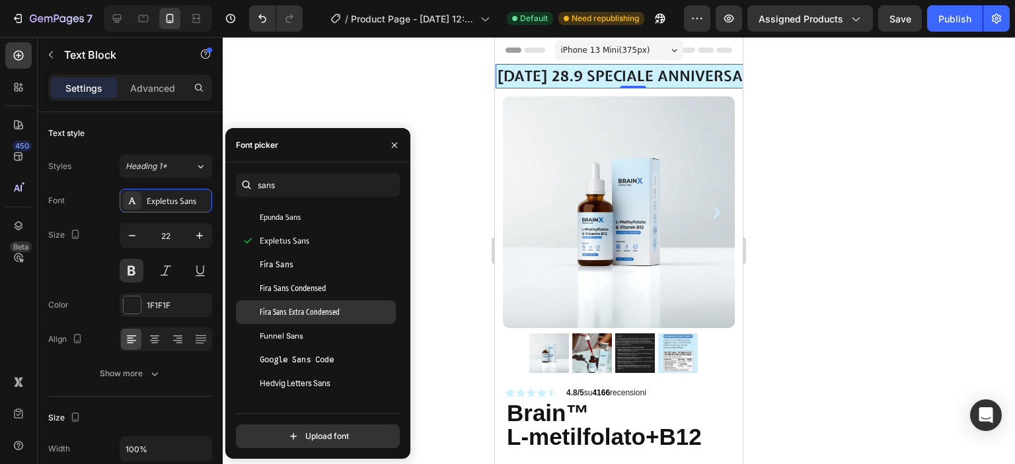
scroll to position [727, 0]
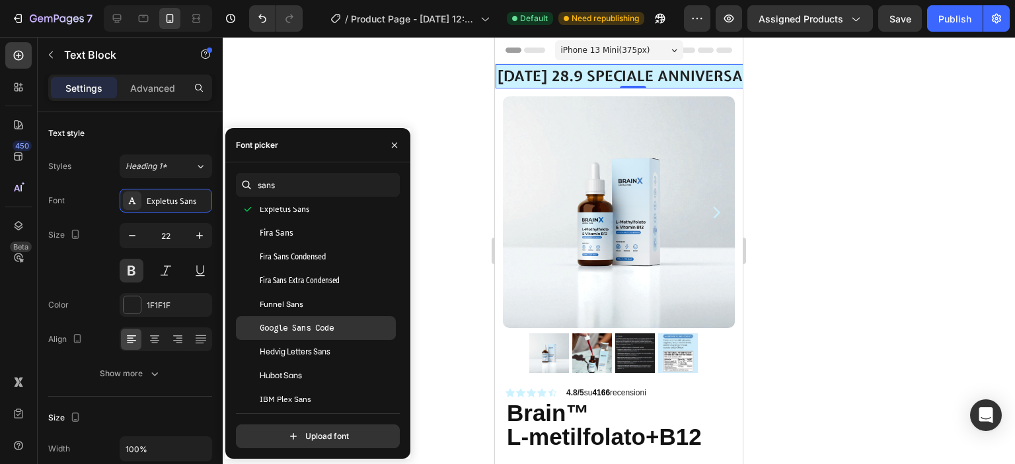
click at [308, 332] on span "Google Sans Code" at bounding box center [297, 328] width 74 height 12
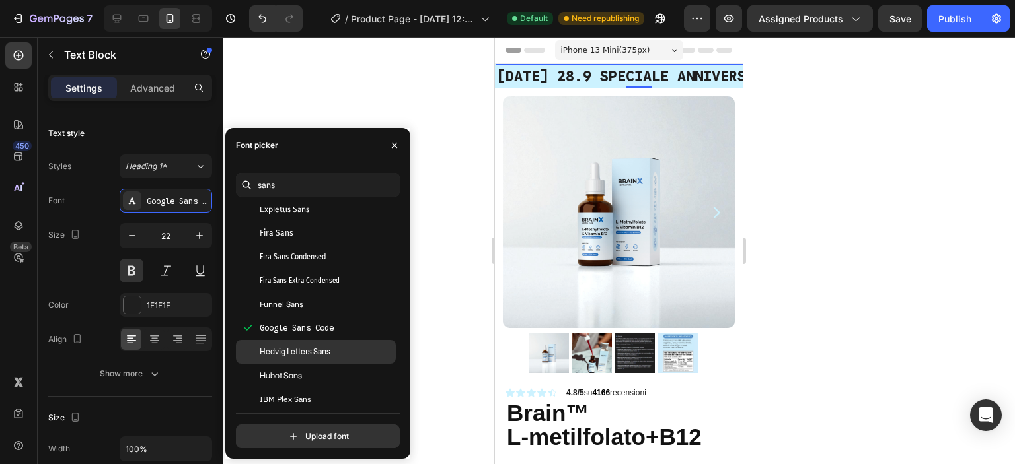
click at [317, 352] on span "Hedvig Letters Sans" at bounding box center [295, 352] width 71 height 12
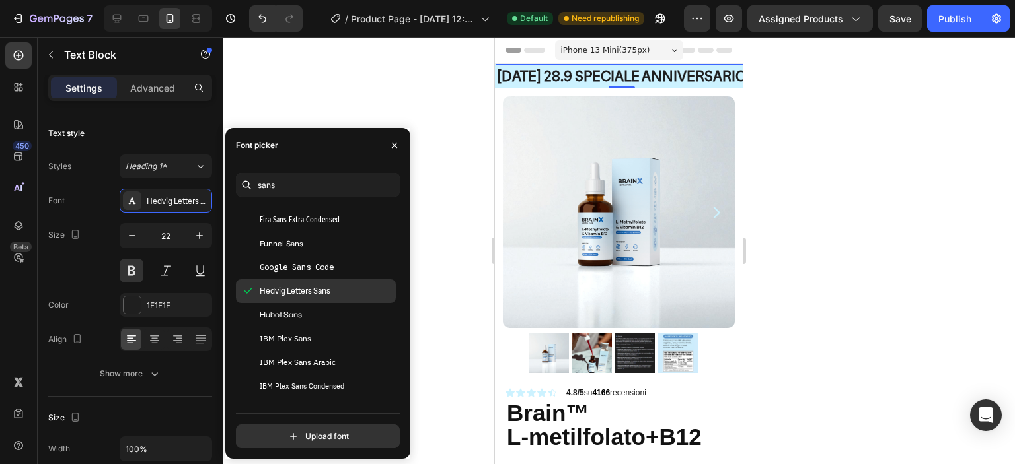
scroll to position [859, 0]
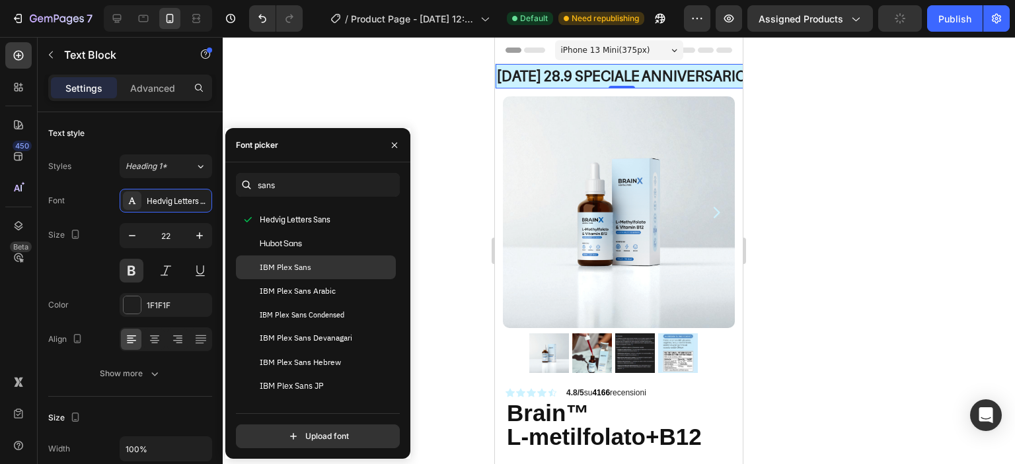
click at [309, 269] on span "IBM Plex Sans" at bounding box center [286, 268] width 52 height 12
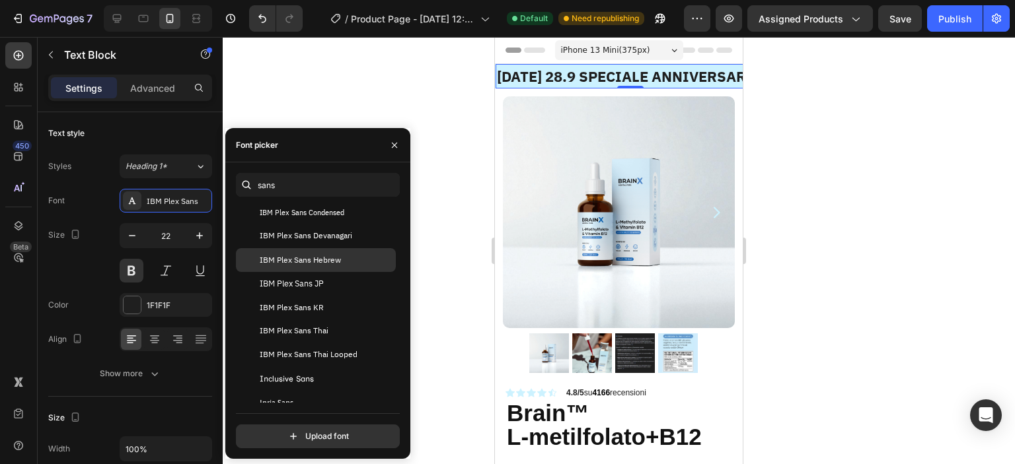
scroll to position [991, 0]
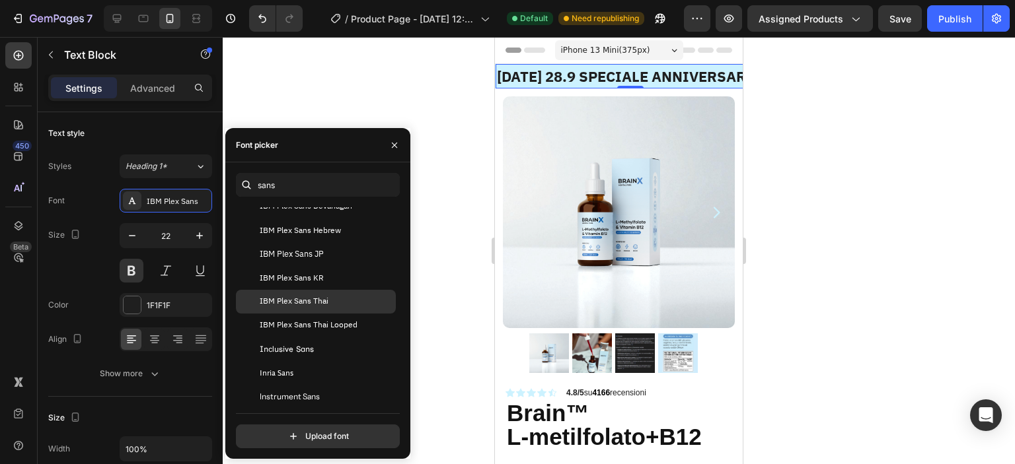
click at [322, 308] on span "IBM Plex Sans Thai" at bounding box center [294, 302] width 69 height 12
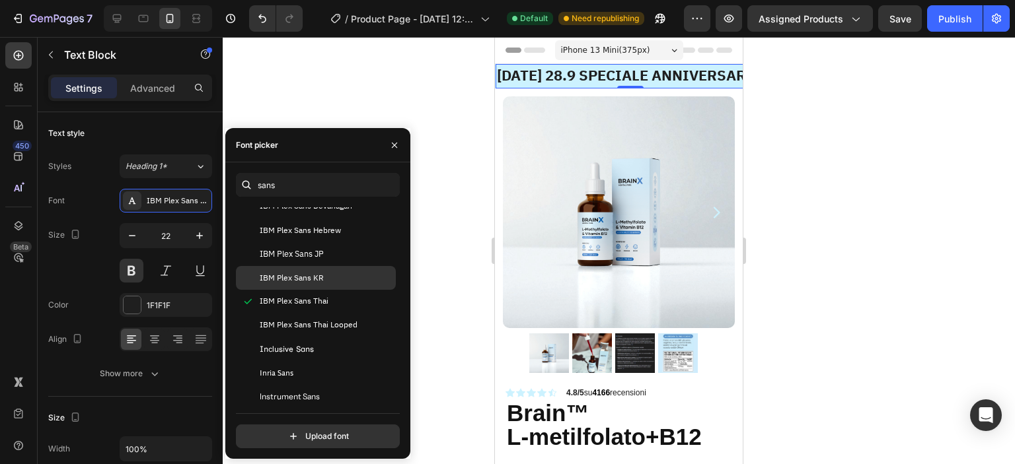
click at [322, 280] on span "IBM Plex Sans KR" at bounding box center [292, 278] width 64 height 12
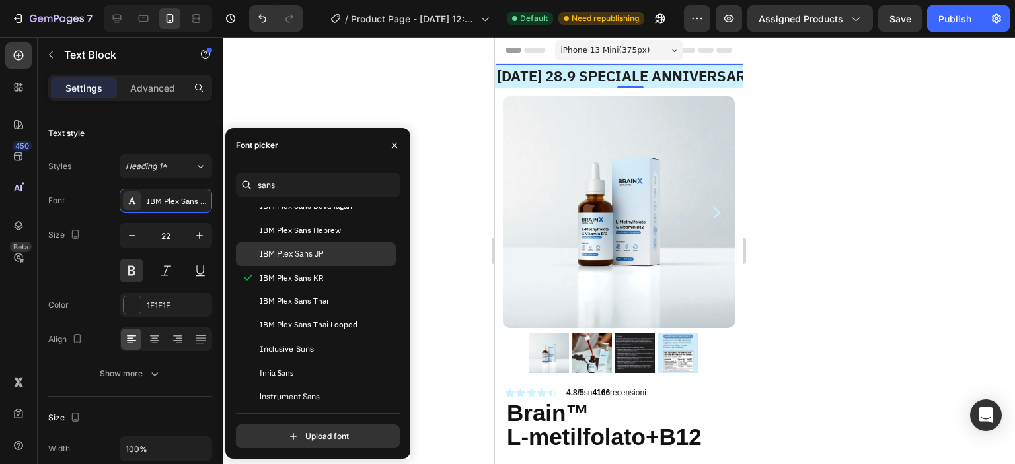
click at [319, 256] on span "IBM Plex Sans JP" at bounding box center [292, 254] width 64 height 12
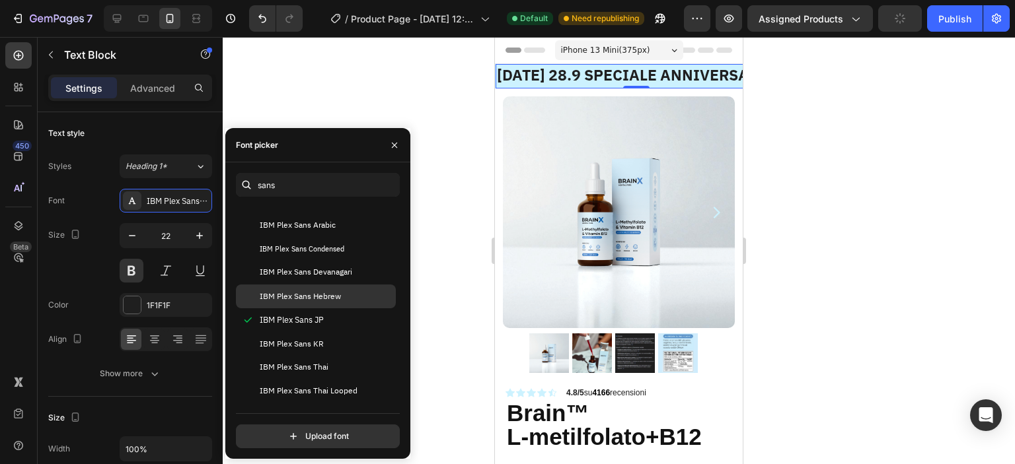
click at [312, 293] on span "IBM Plex Sans Hebrew" at bounding box center [300, 297] width 81 height 12
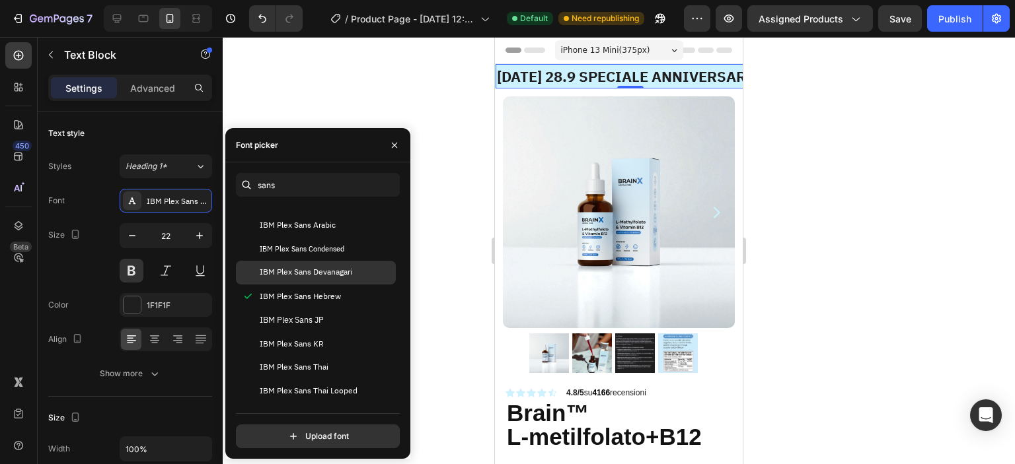
click at [314, 274] on span "IBM Plex Sans Devanagari" at bounding box center [306, 273] width 92 height 12
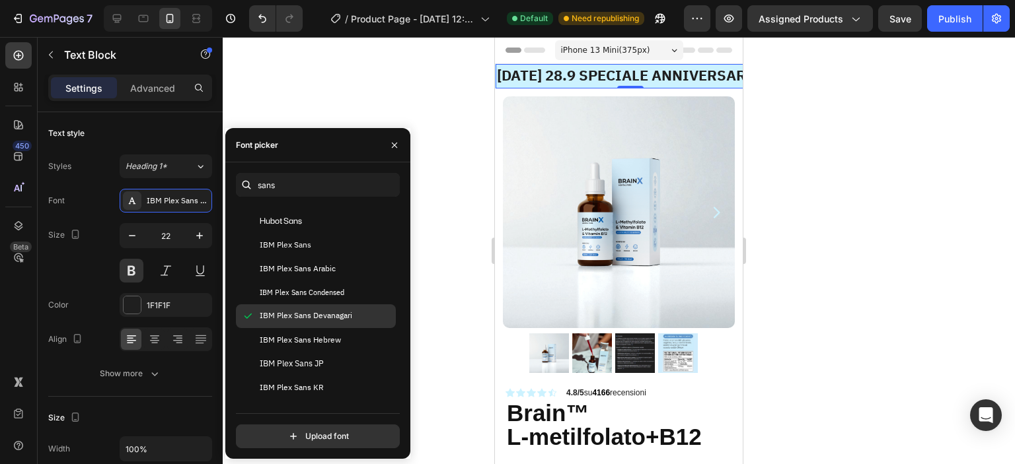
scroll to position [859, 0]
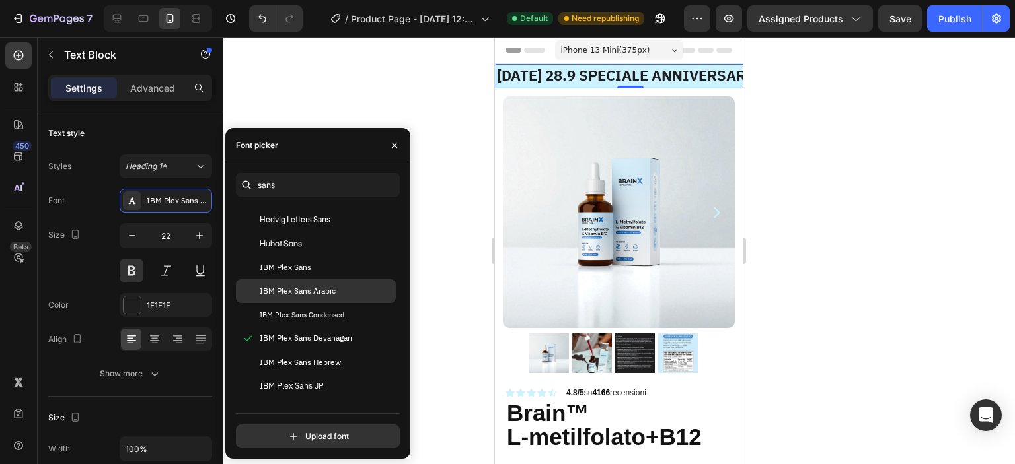
click at [314, 297] on span "IBM Plex Sans Arabic" at bounding box center [298, 291] width 76 height 12
click at [314, 274] on div "IBM Plex Sans" at bounding box center [316, 268] width 160 height 24
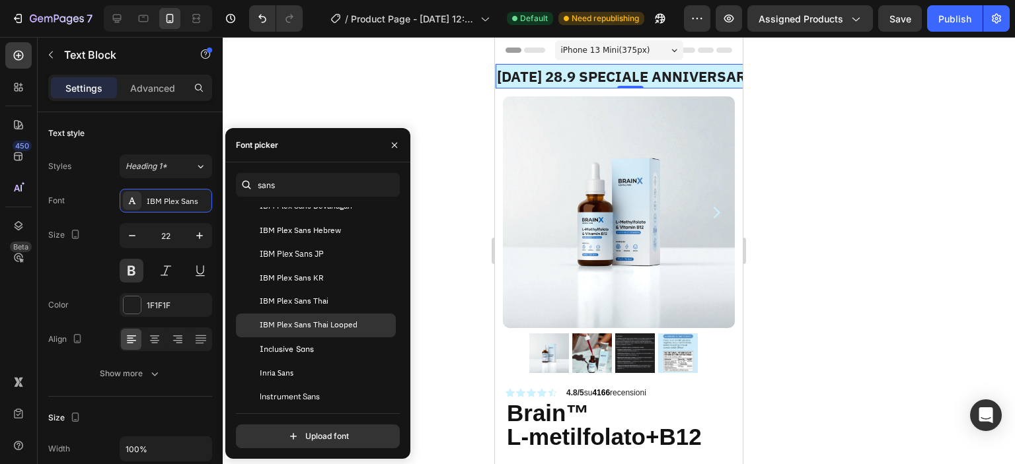
scroll to position [1057, 0]
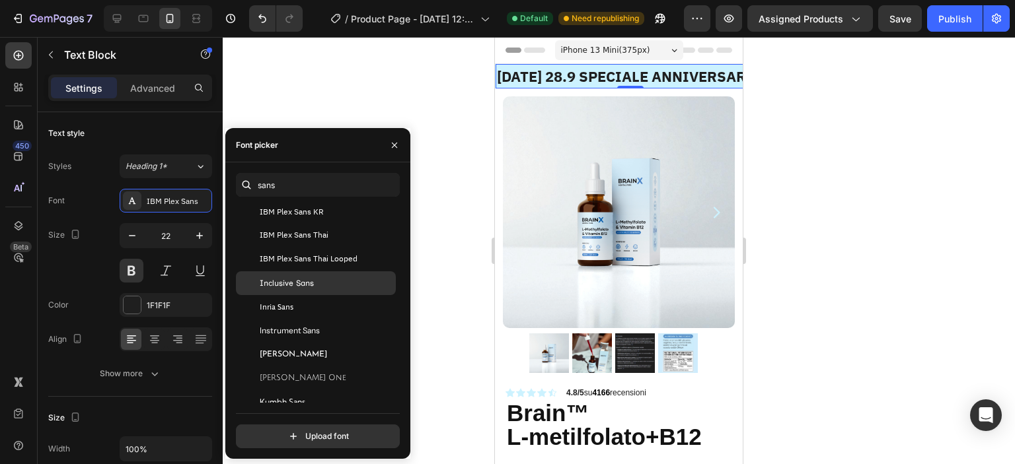
click at [314, 282] on div "Inclusive Sans" at bounding box center [326, 283] width 133 height 12
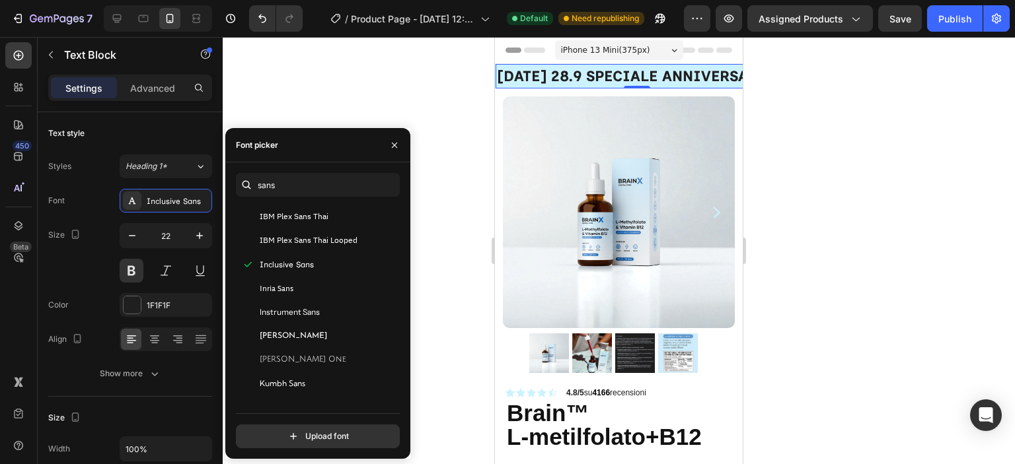
scroll to position [1189, 0]
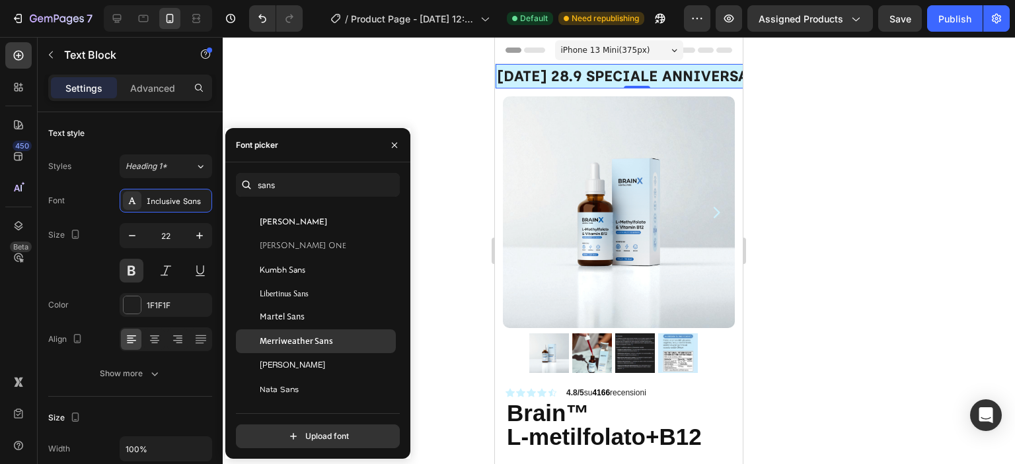
click at [311, 339] on span "Merriweather Sans" at bounding box center [296, 342] width 73 height 12
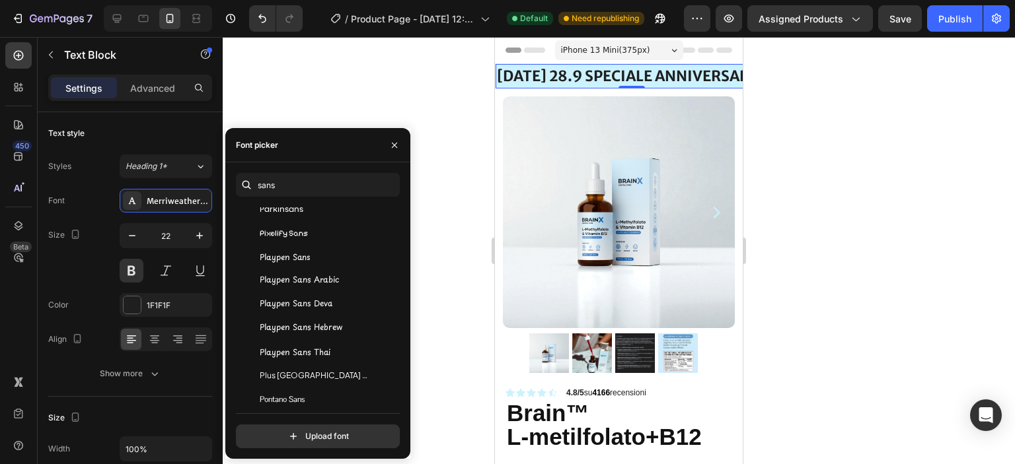
scroll to position [5218, 0]
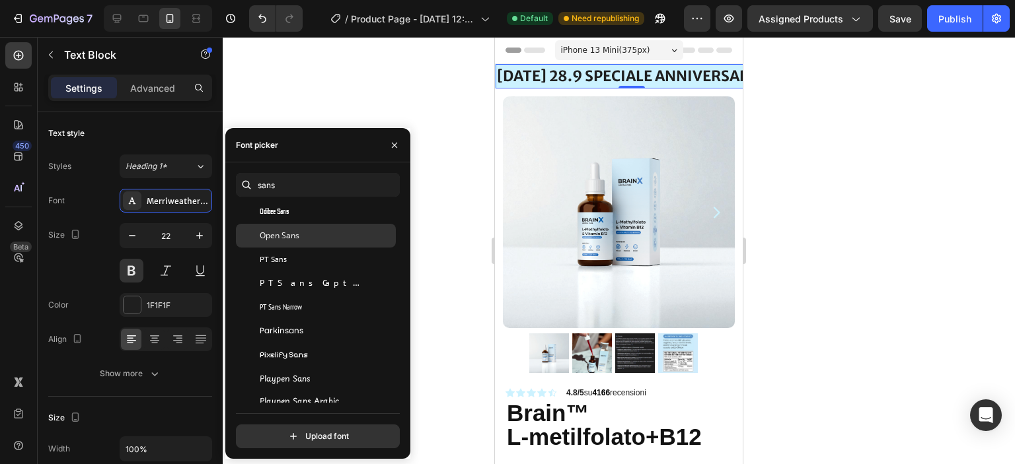
click at [322, 240] on div "Open Sans" at bounding box center [326, 236] width 133 height 12
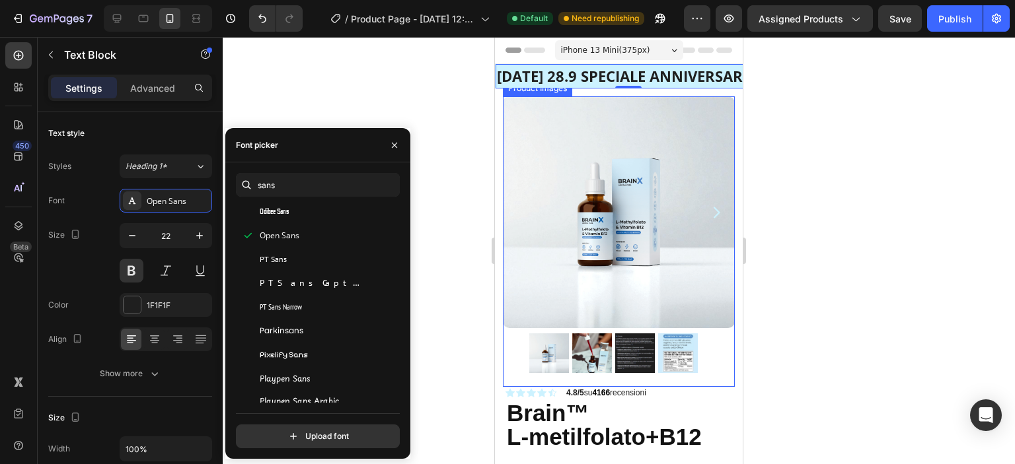
click at [816, 260] on div at bounding box center [619, 250] width 792 height 427
